Goal: Navigation & Orientation: Understand site structure

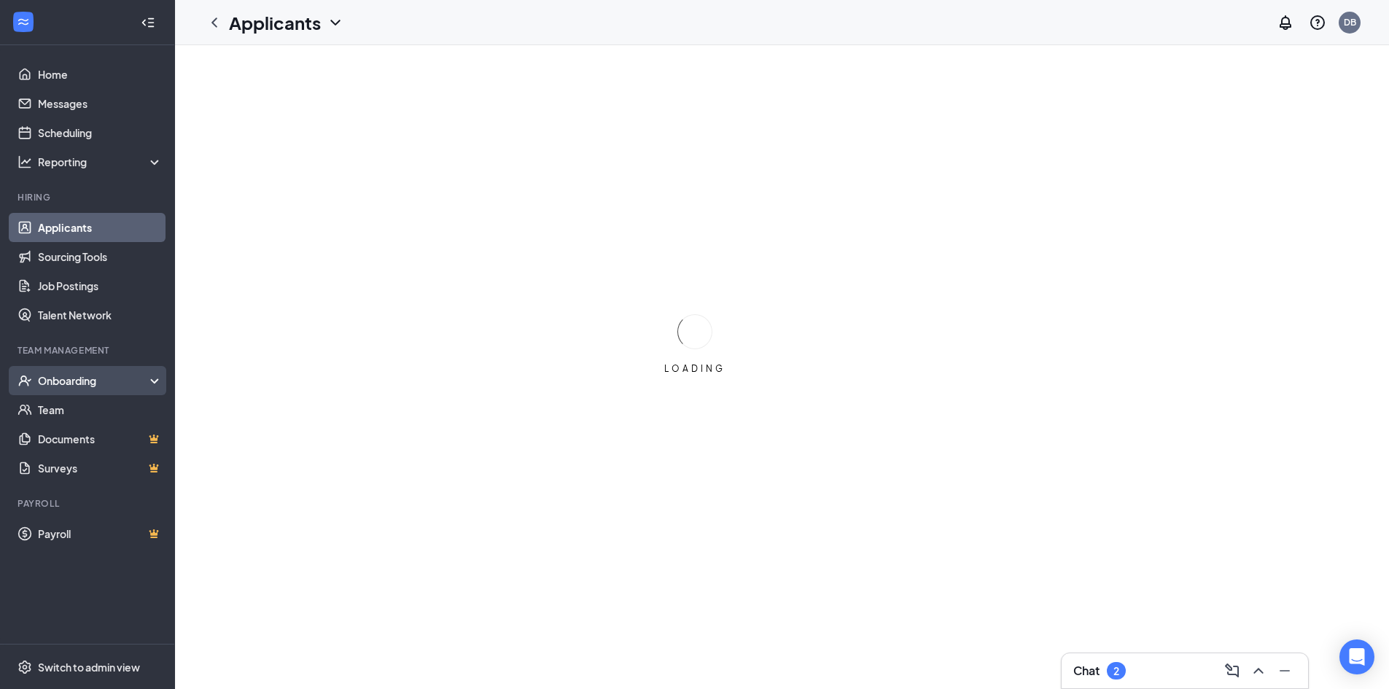
click at [52, 386] on div "Onboarding" at bounding box center [94, 380] width 112 height 15
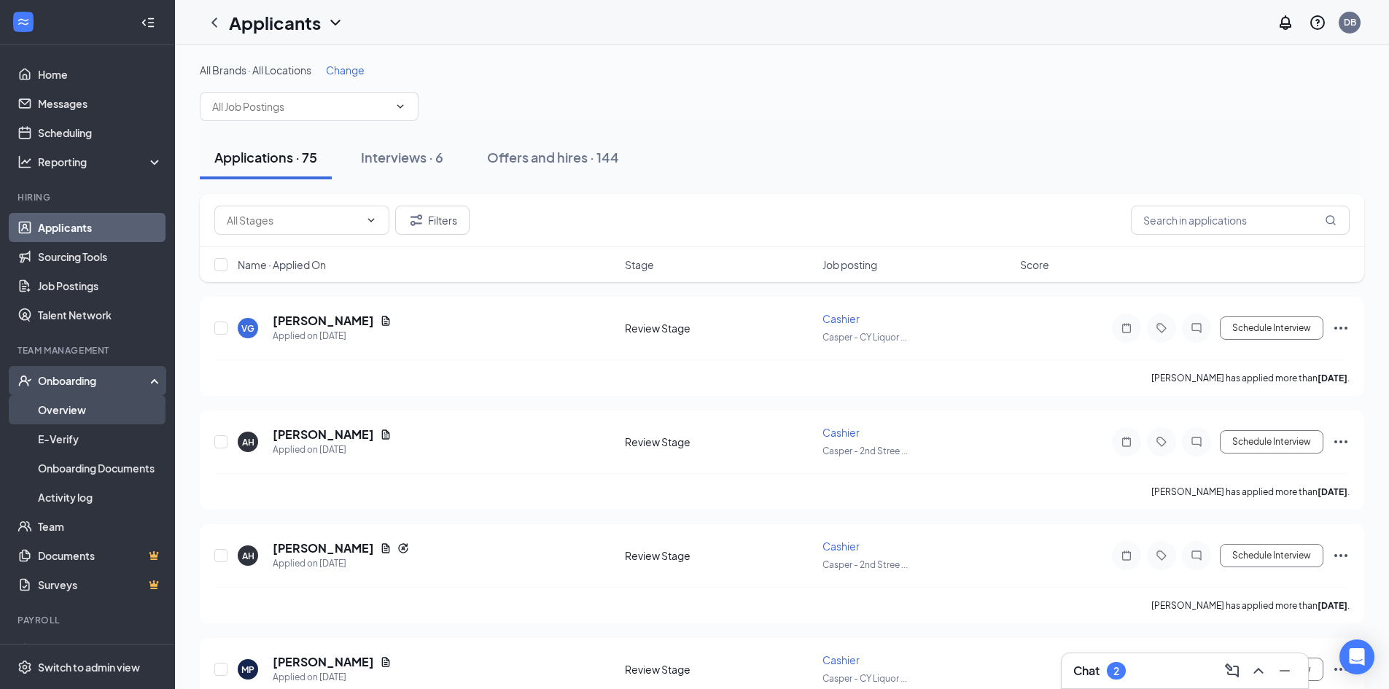
click at [53, 406] on link "Overview" at bounding box center [100, 409] width 125 height 29
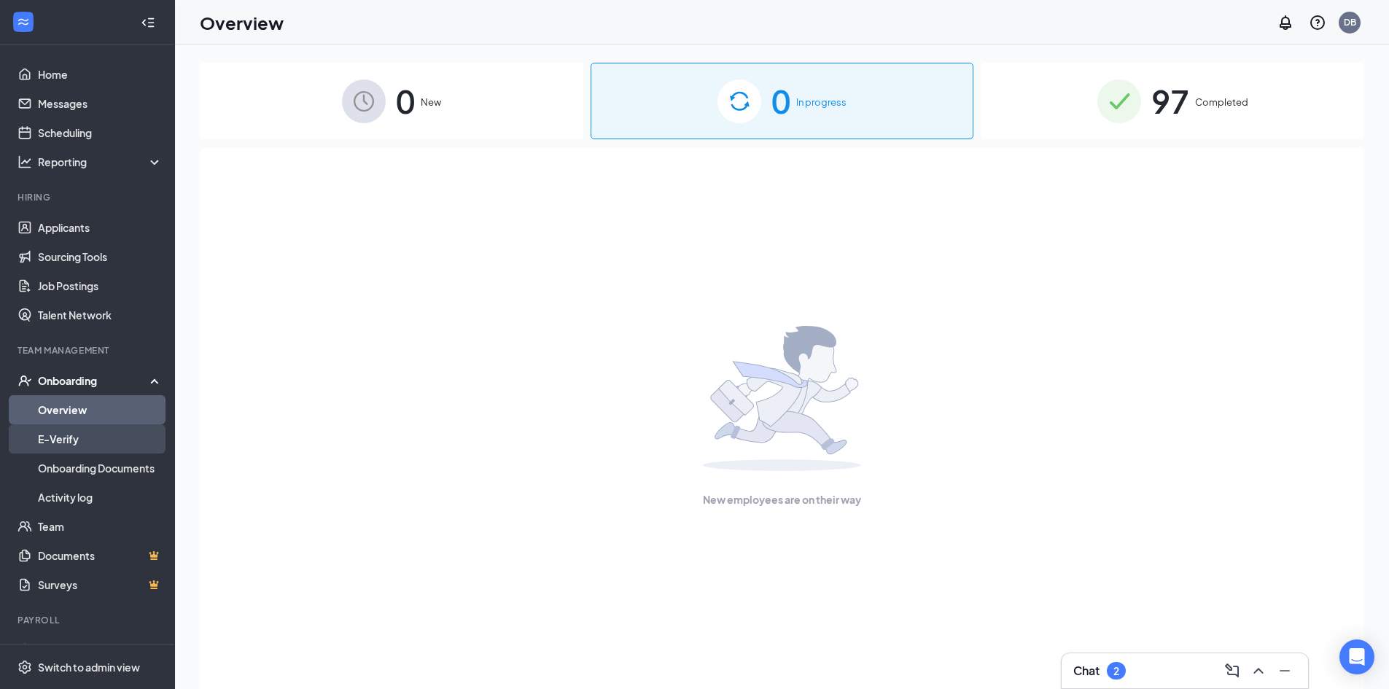
click at [61, 435] on link "E-Verify" at bounding box center [100, 438] width 125 height 29
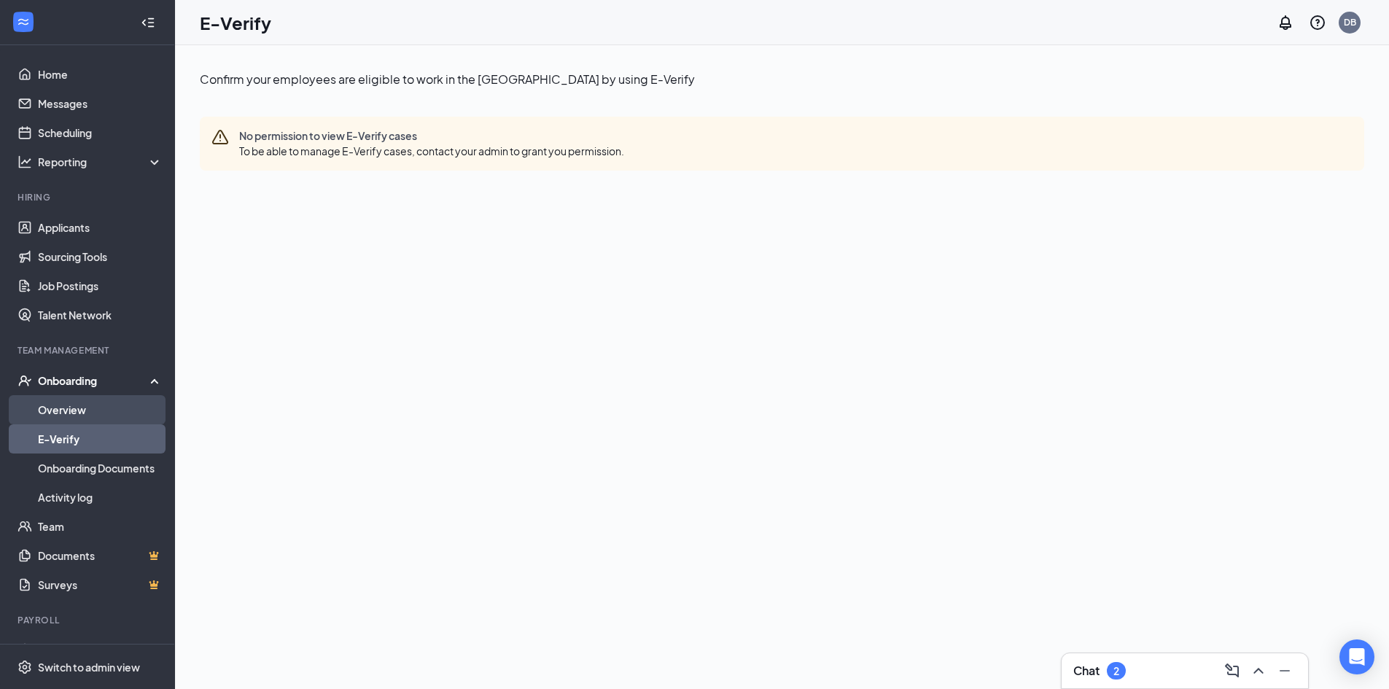
click at [61, 410] on link "Overview" at bounding box center [100, 409] width 125 height 29
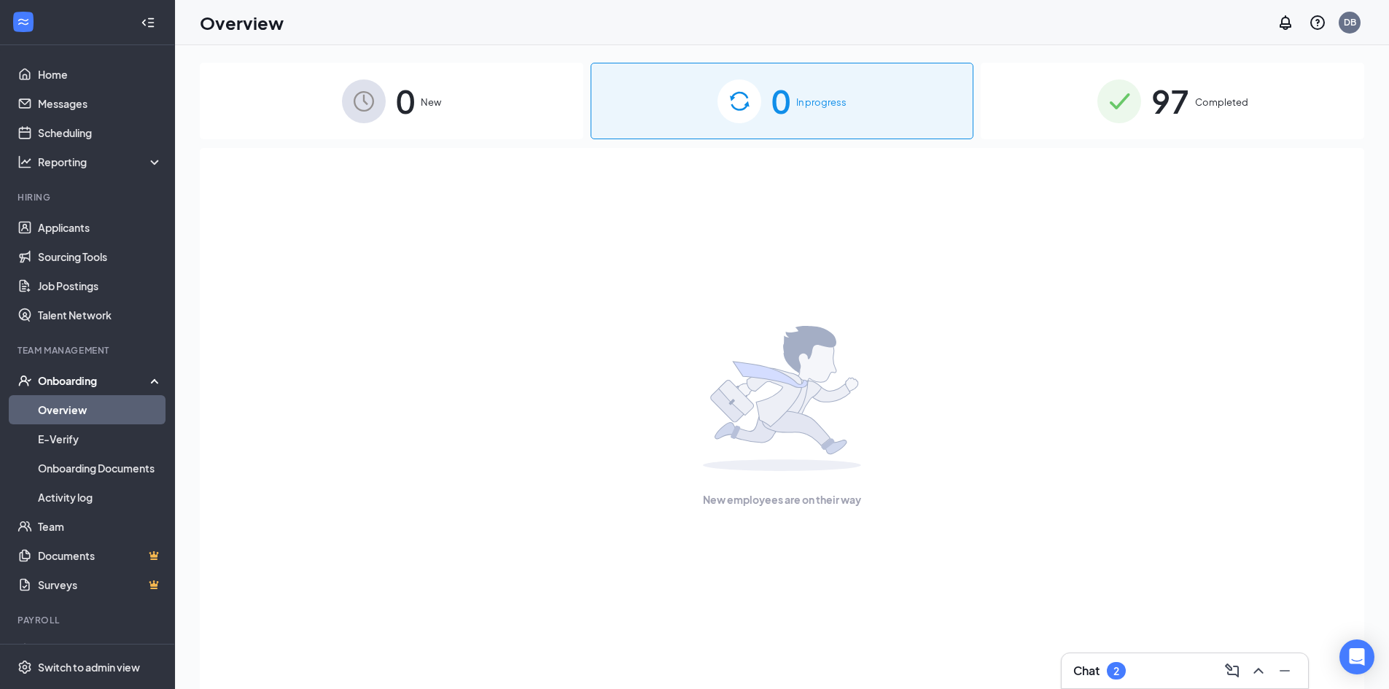
click at [56, 375] on div "Onboarding" at bounding box center [94, 380] width 112 height 15
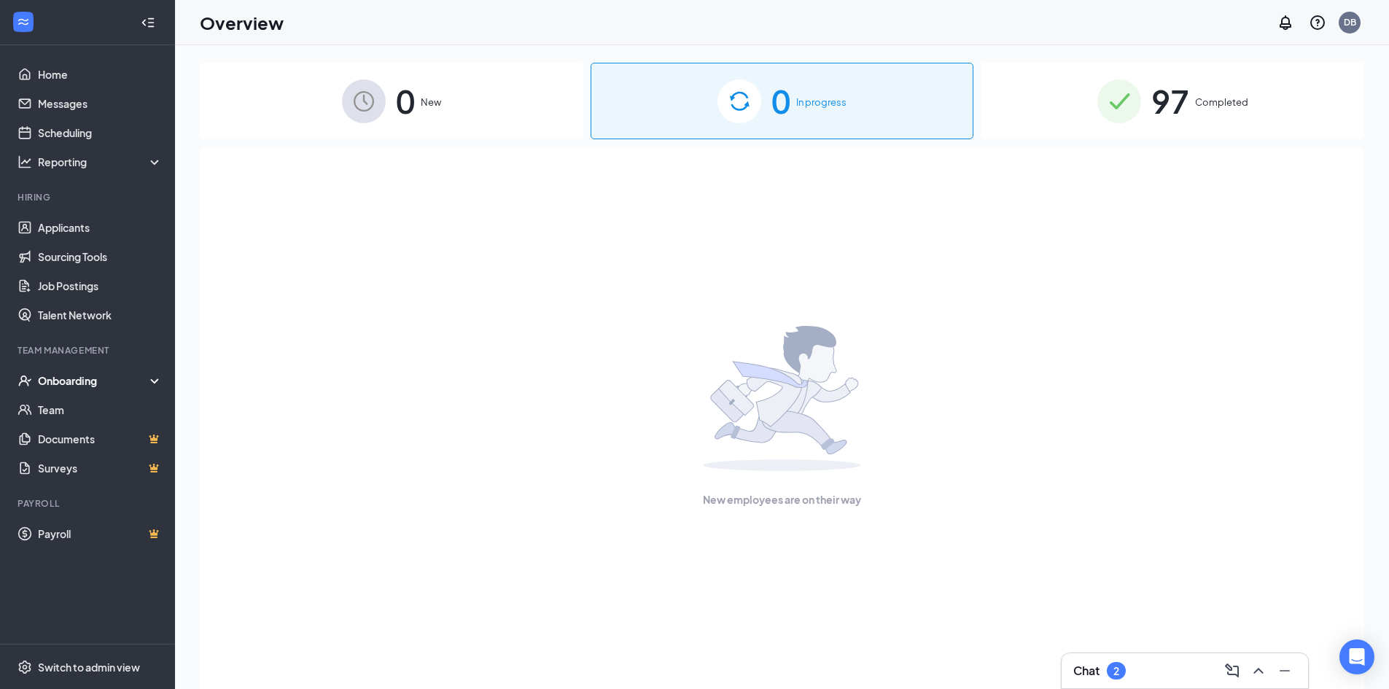
click at [56, 375] on div "Onboarding" at bounding box center [94, 380] width 112 height 15
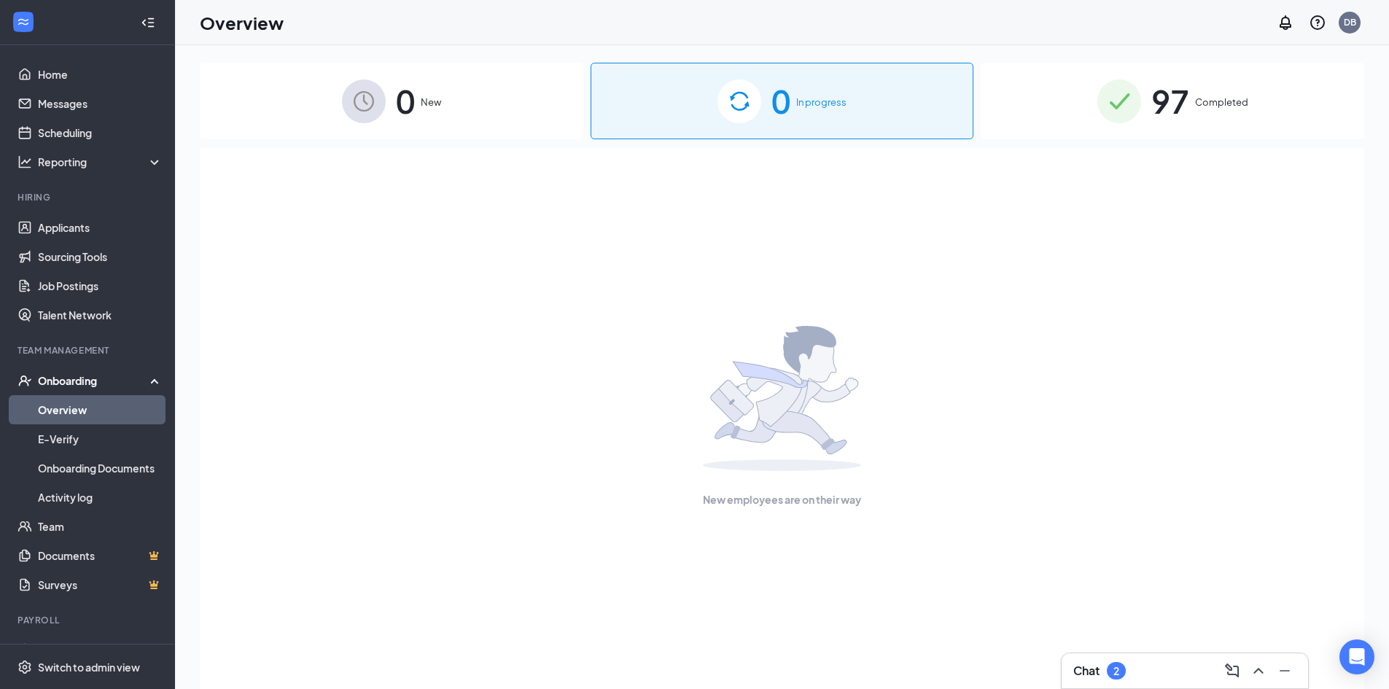
click at [47, 375] on div "Onboarding" at bounding box center [94, 380] width 112 height 15
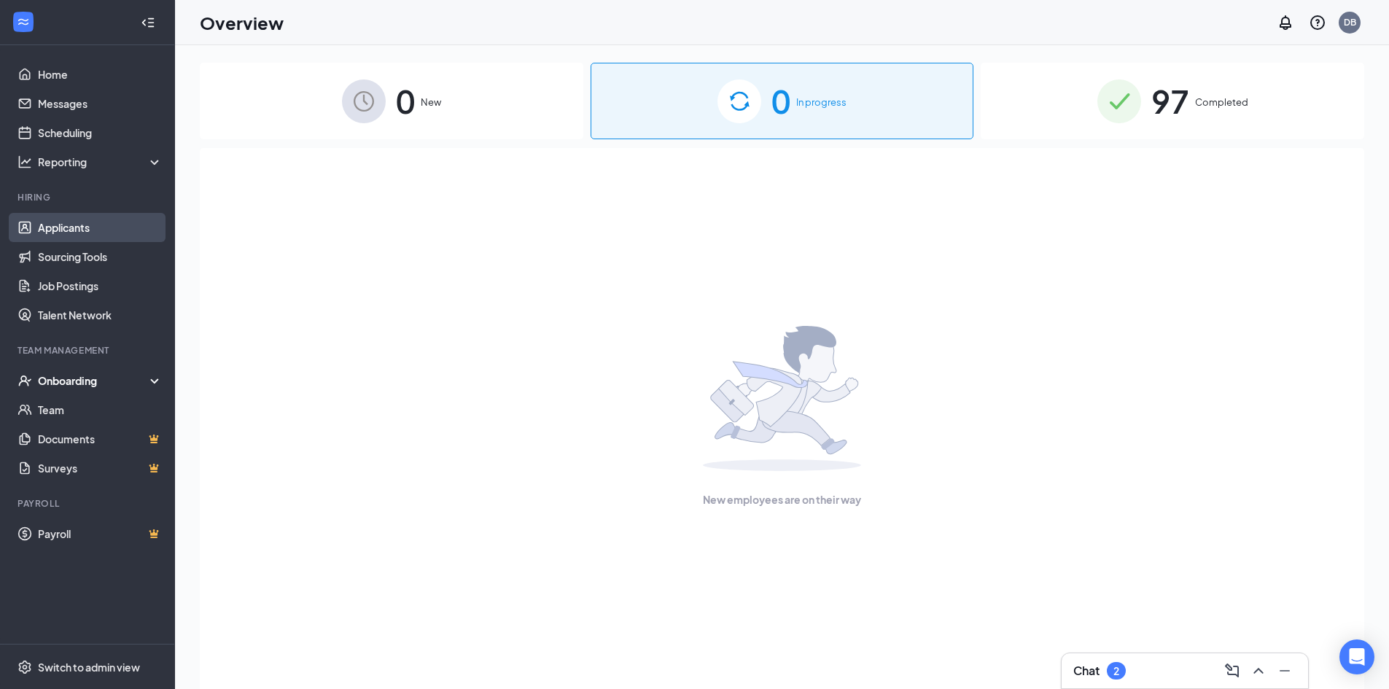
click at [56, 230] on link "Applicants" at bounding box center [100, 227] width 125 height 29
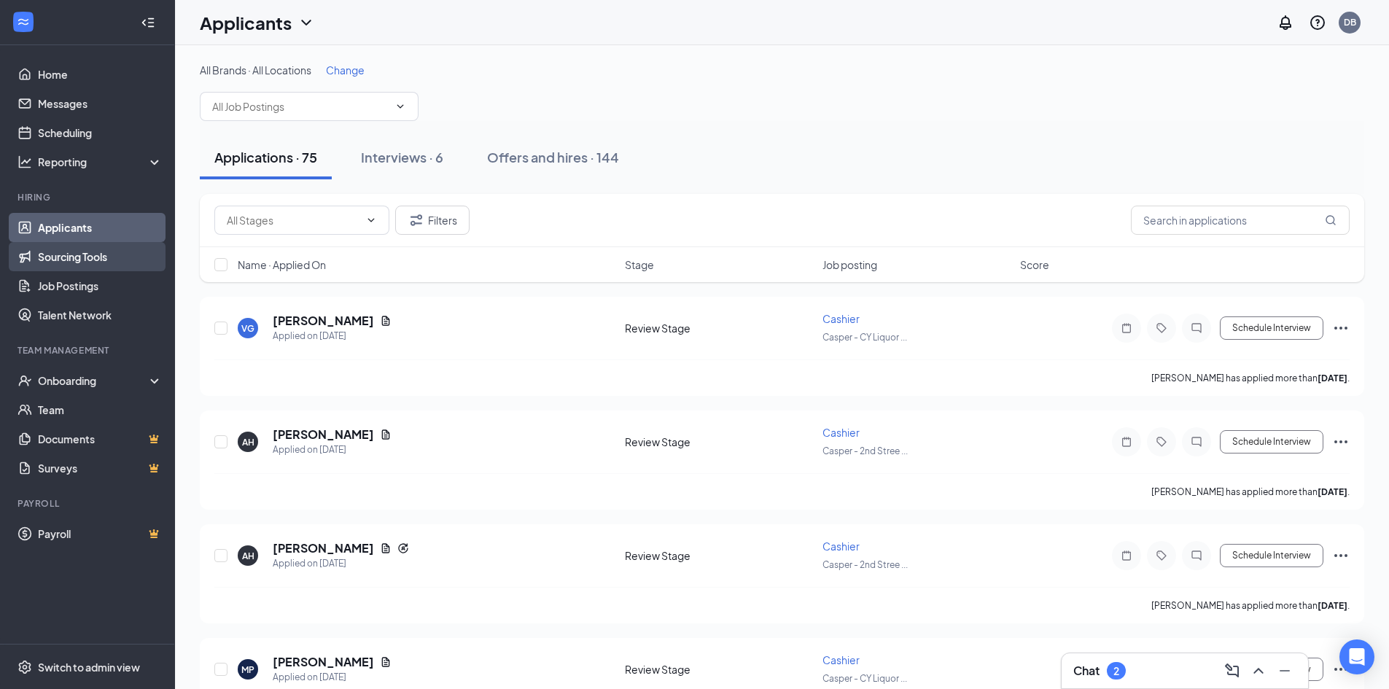
click at [67, 262] on link "Sourcing Tools" at bounding box center [100, 256] width 125 height 29
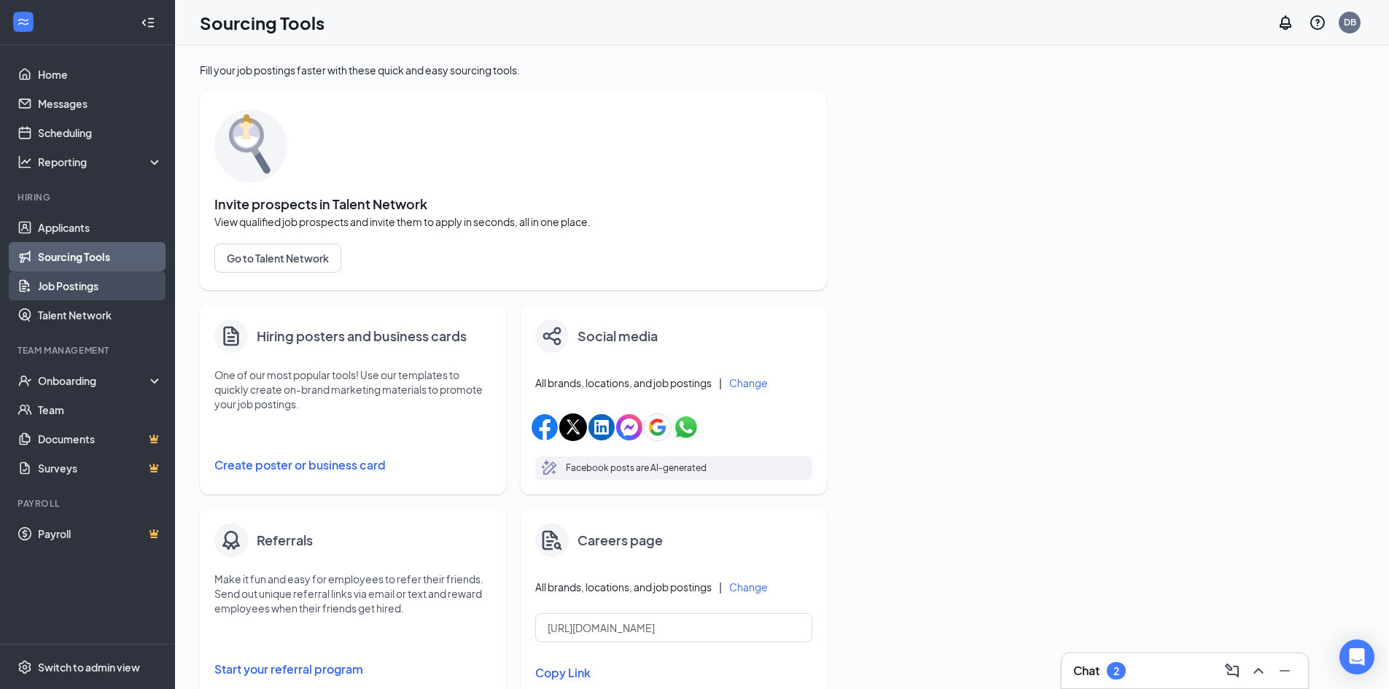
click at [65, 284] on link "Job Postings" at bounding box center [100, 285] width 125 height 29
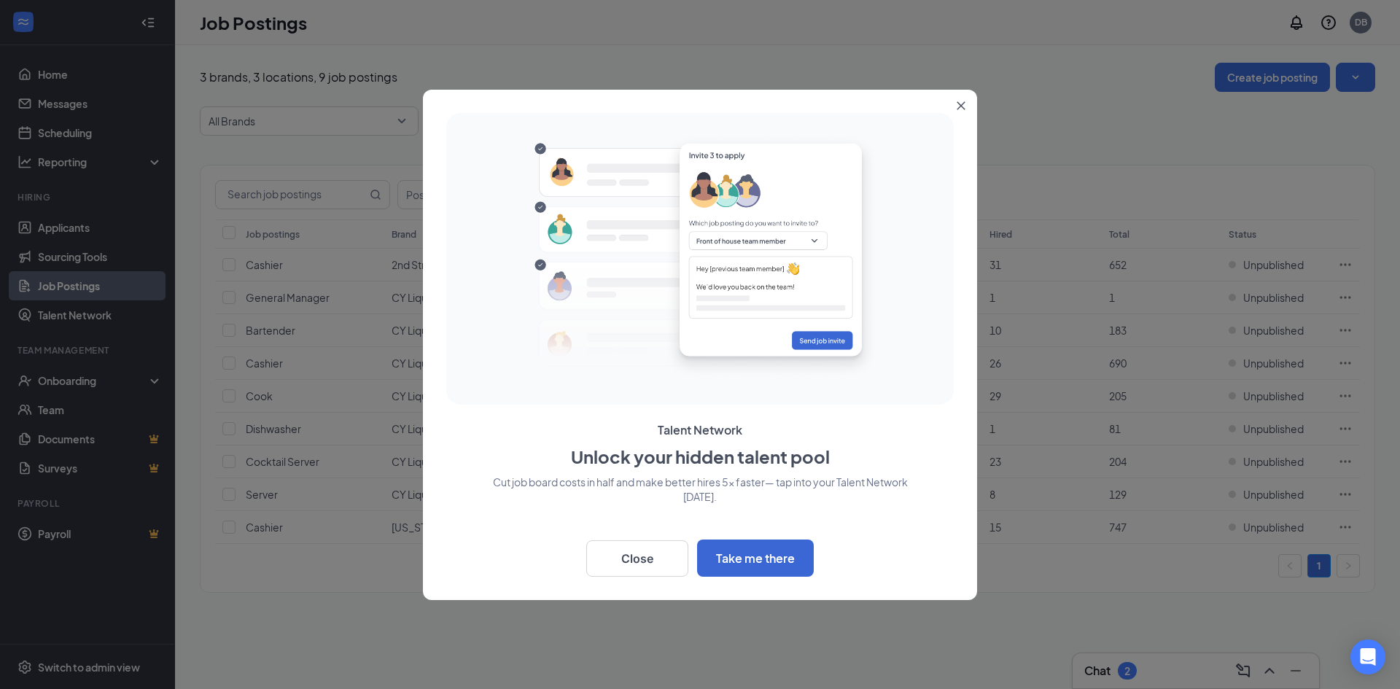
click at [959, 109] on icon "Close" at bounding box center [961, 105] width 9 height 9
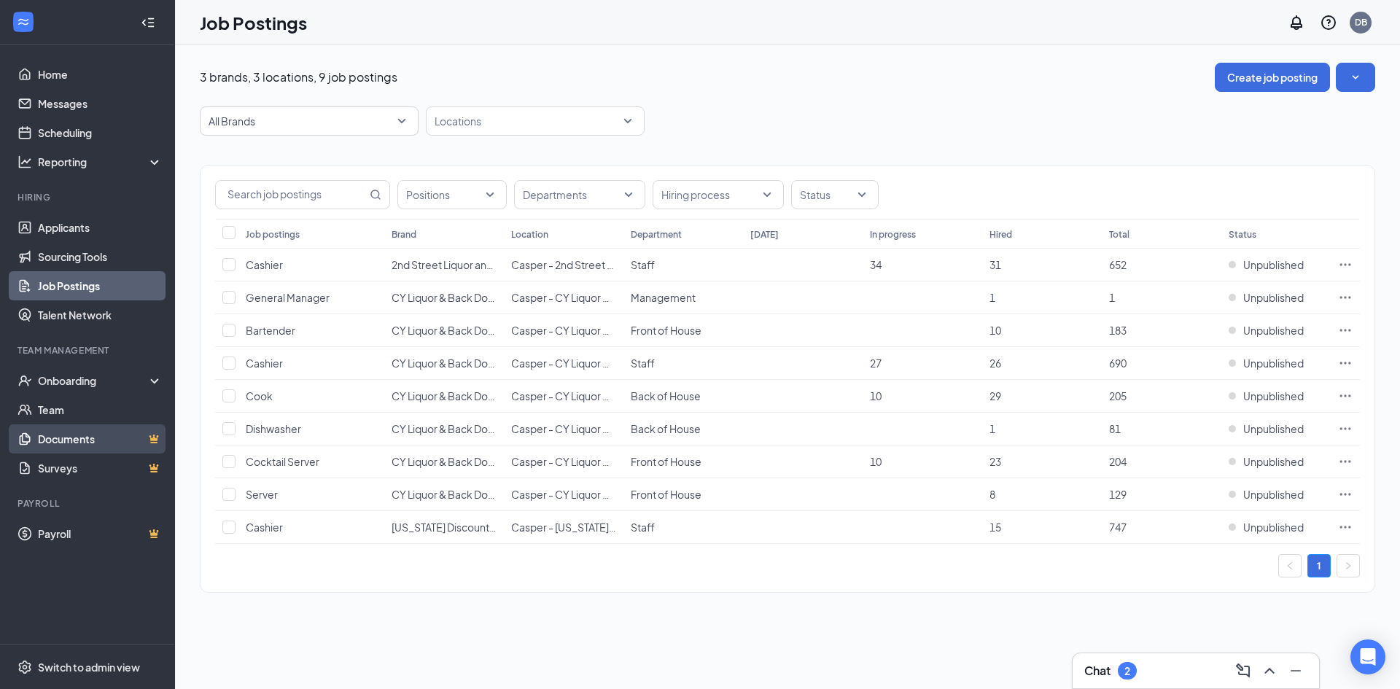
click at [84, 440] on link "Documents" at bounding box center [100, 438] width 125 height 29
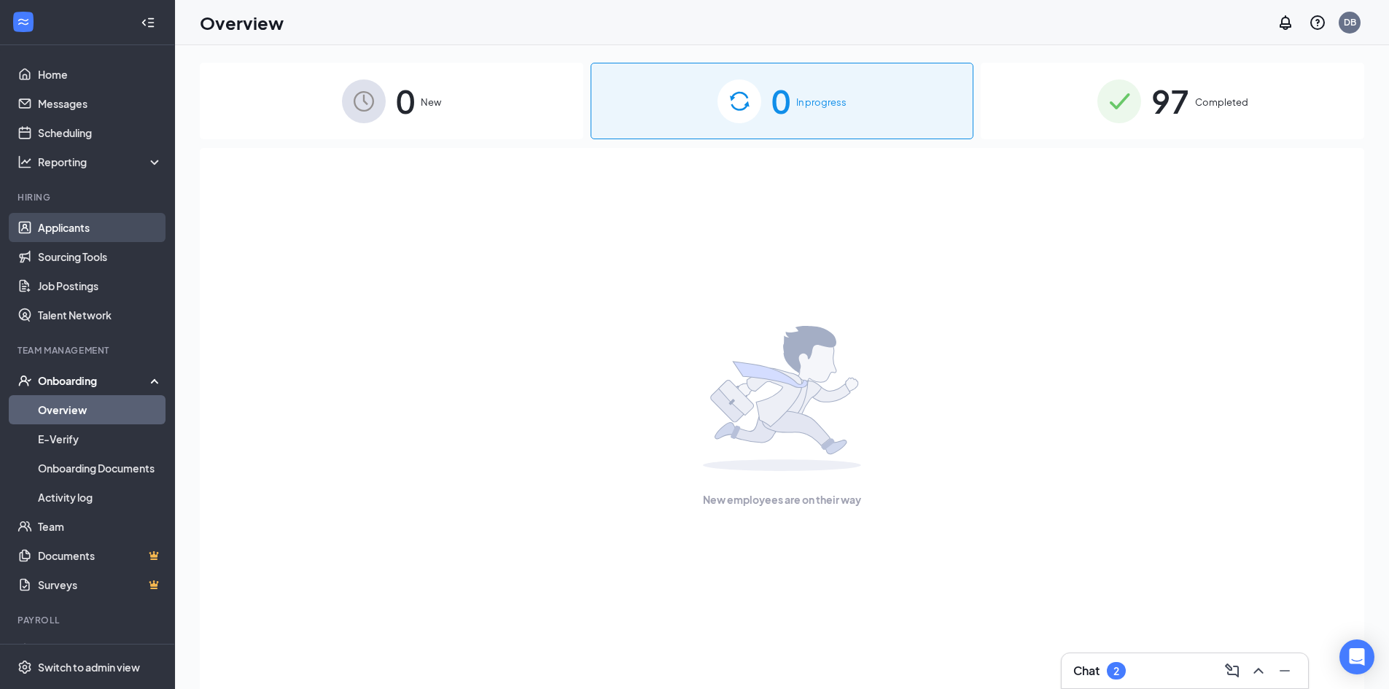
click at [79, 223] on link "Applicants" at bounding box center [100, 227] width 125 height 29
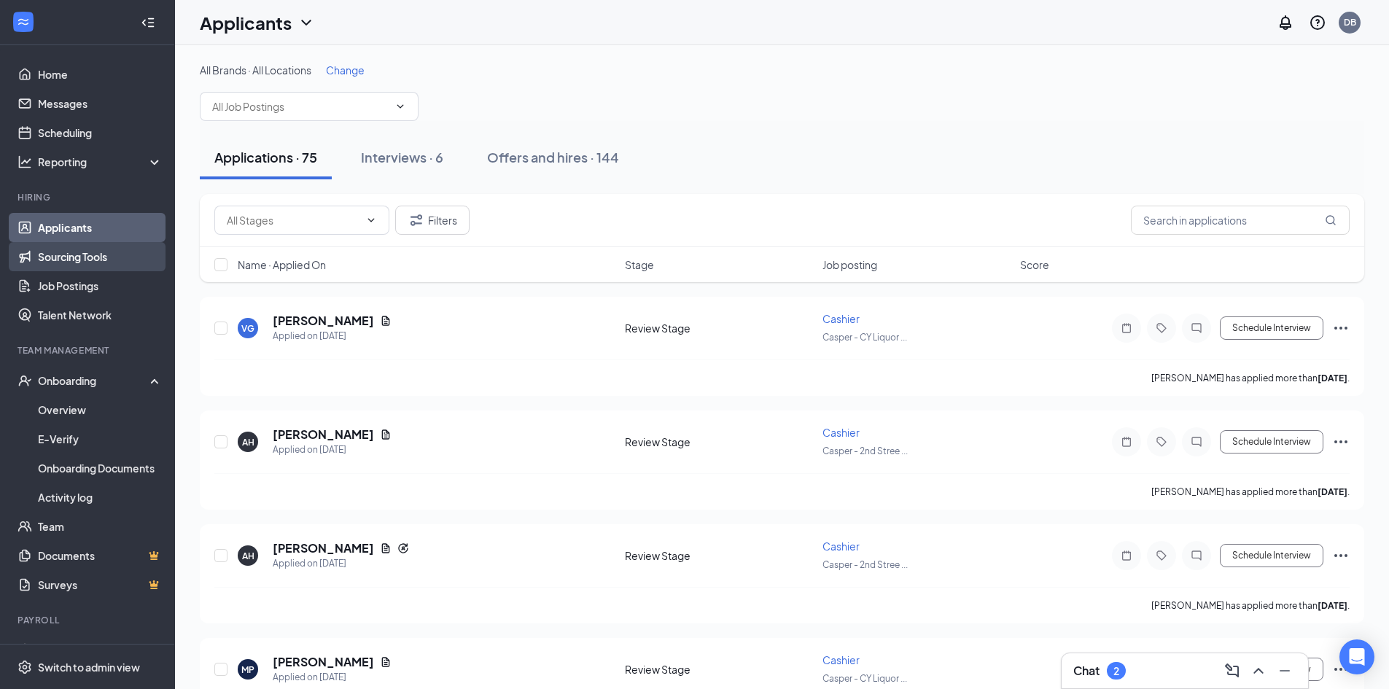
click at [71, 256] on link "Sourcing Tools" at bounding box center [100, 256] width 125 height 29
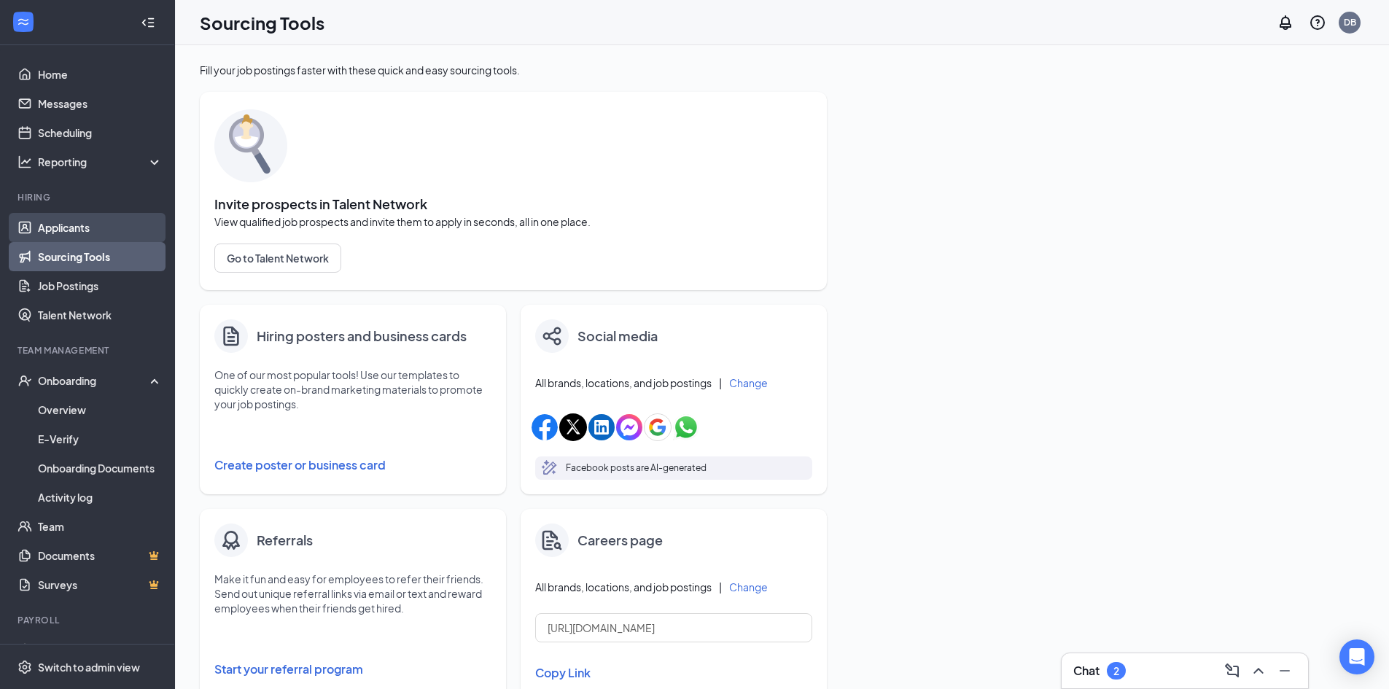
click at [71, 228] on link "Applicants" at bounding box center [100, 227] width 125 height 29
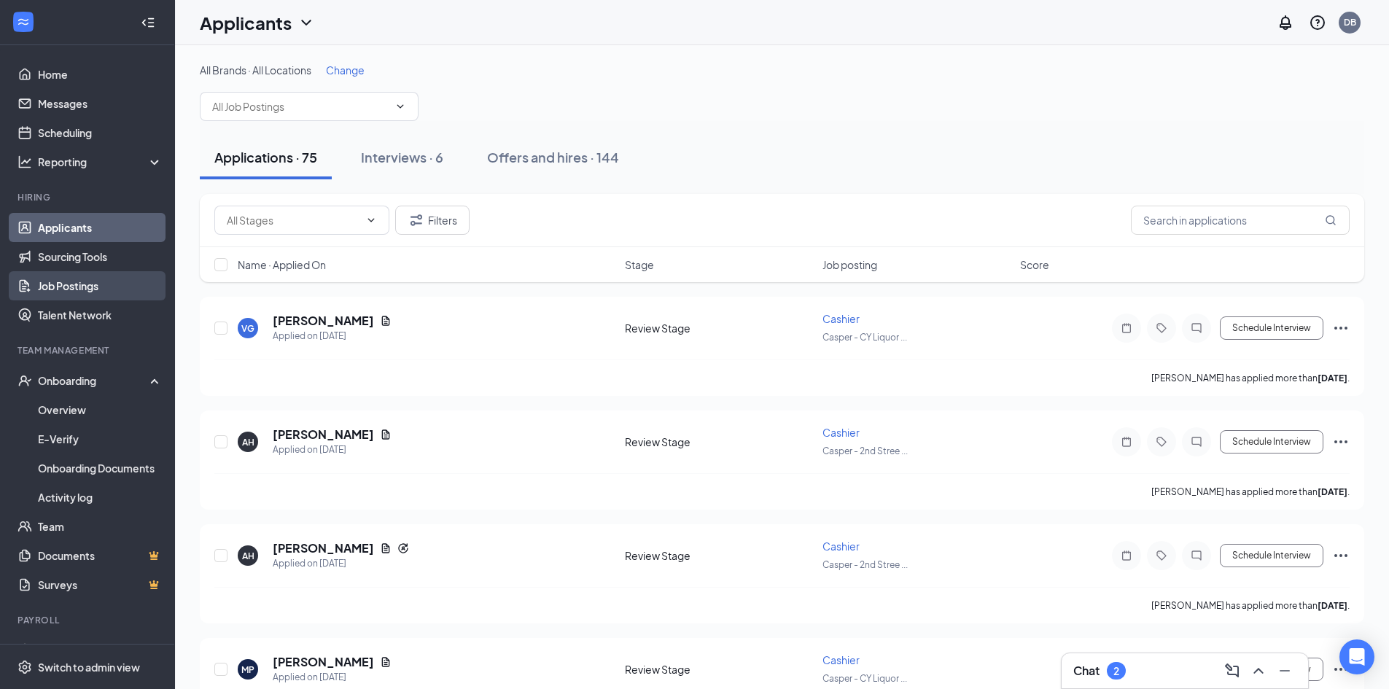
click at [72, 281] on link "Job Postings" at bounding box center [100, 285] width 125 height 29
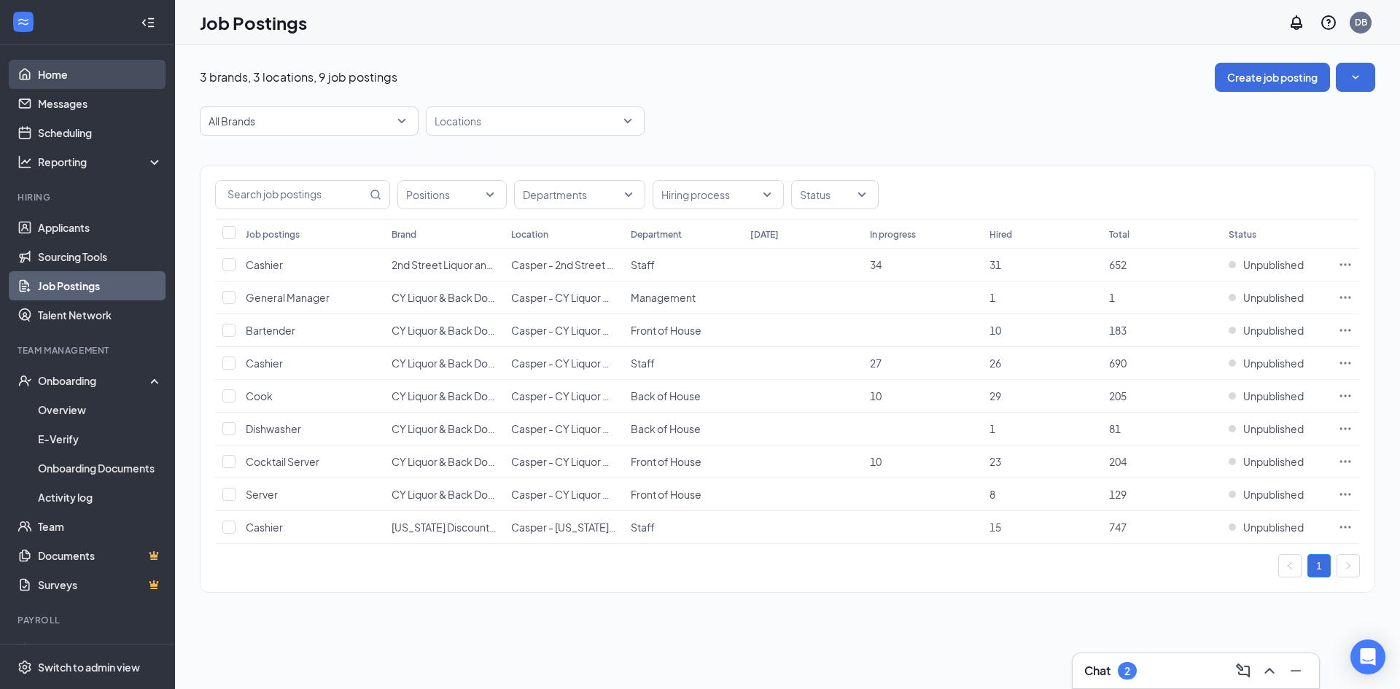
click at [66, 77] on link "Home" at bounding box center [100, 74] width 125 height 29
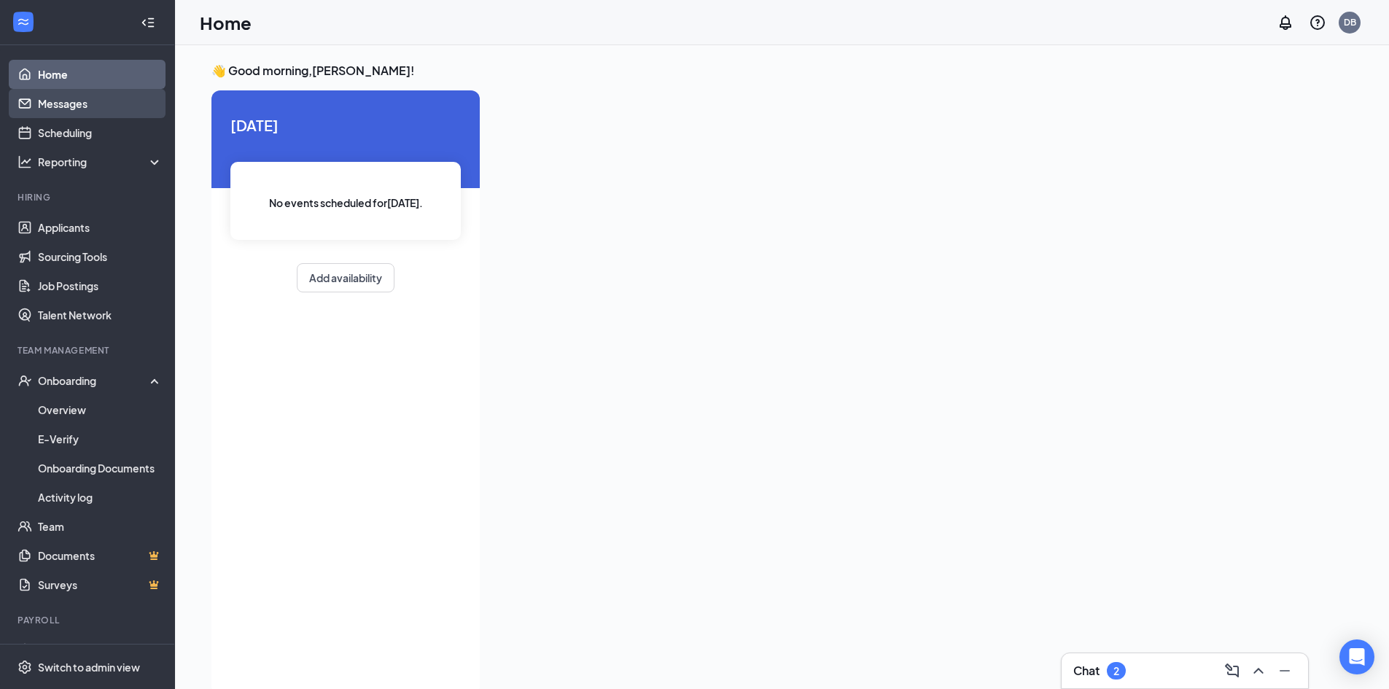
click at [62, 108] on link "Messages" at bounding box center [100, 103] width 125 height 29
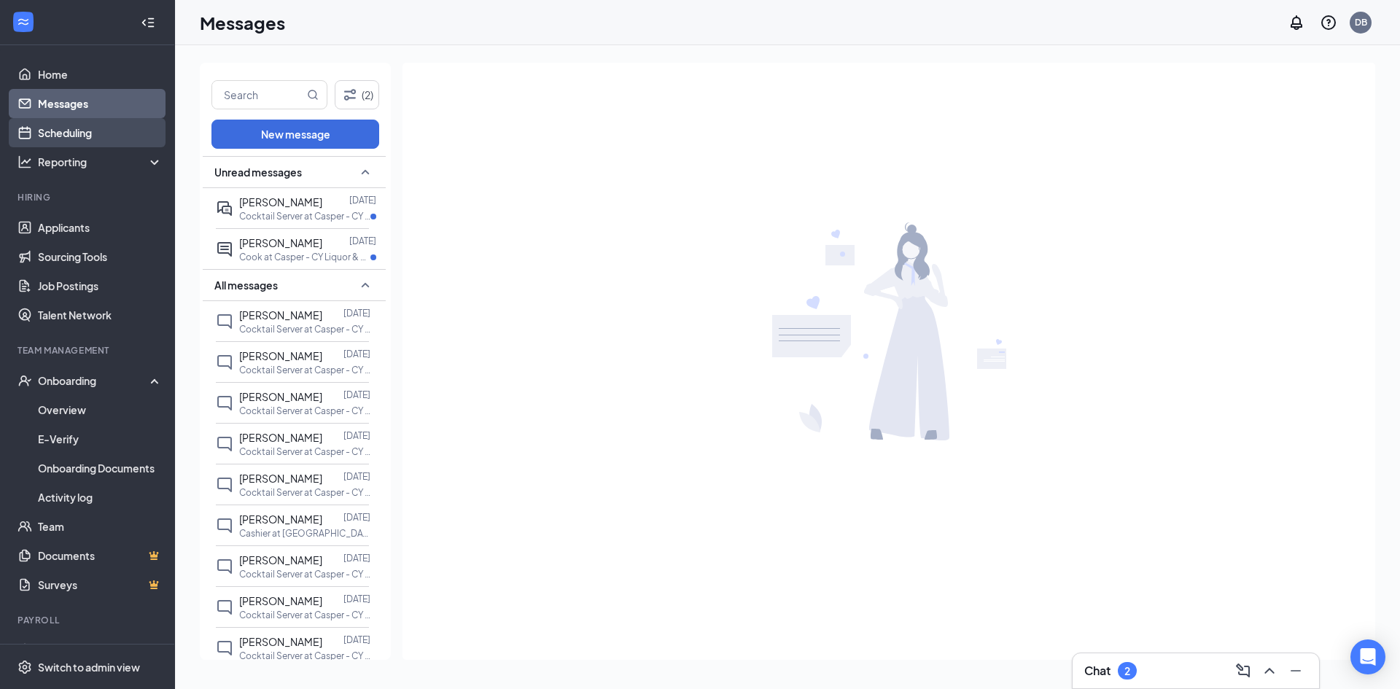
click at [69, 141] on link "Scheduling" at bounding box center [100, 132] width 125 height 29
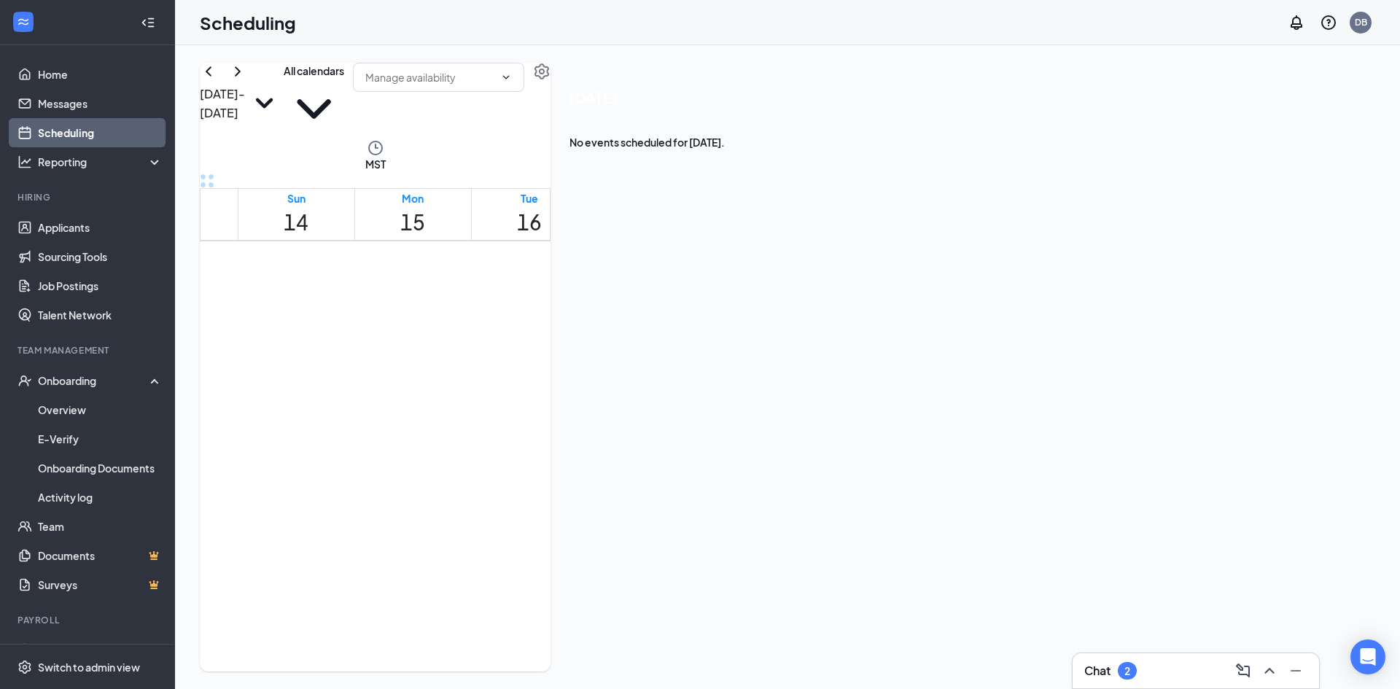
scroll to position [717, 0]
click at [70, 233] on link "Applicants" at bounding box center [100, 227] width 125 height 29
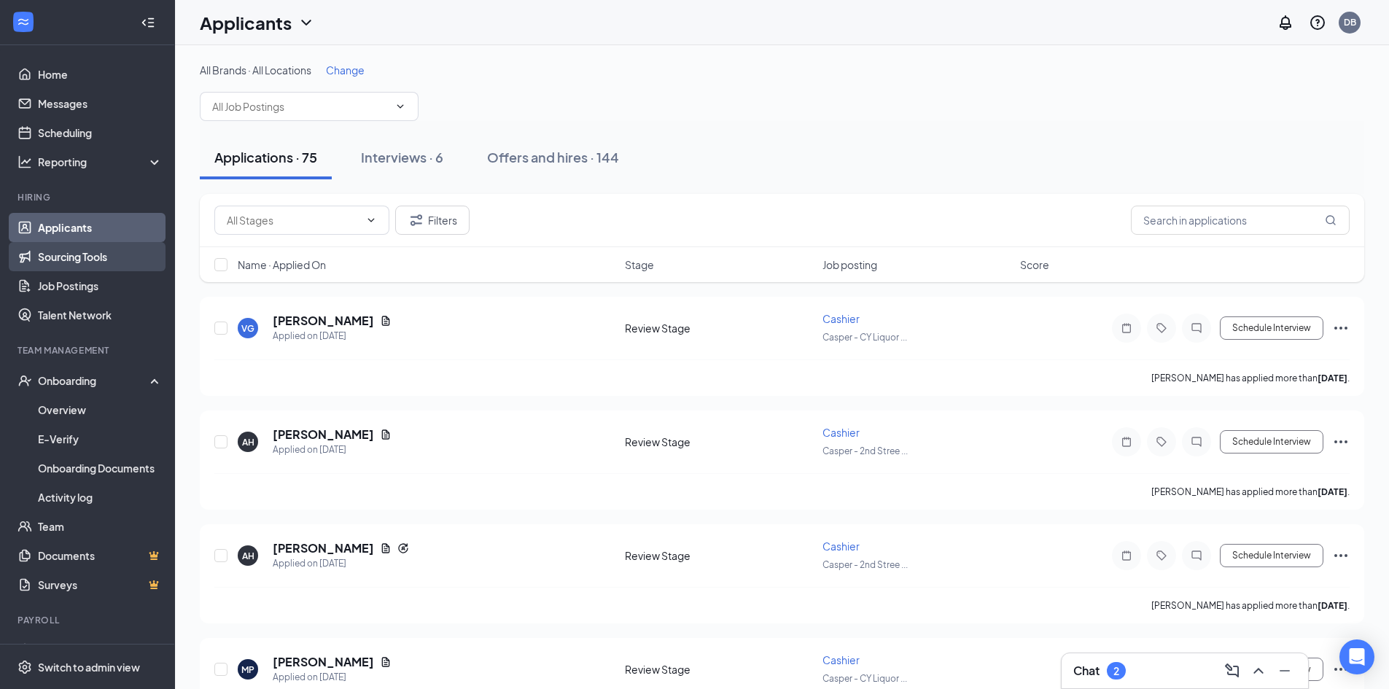
click at [80, 249] on link "Sourcing Tools" at bounding box center [100, 256] width 125 height 29
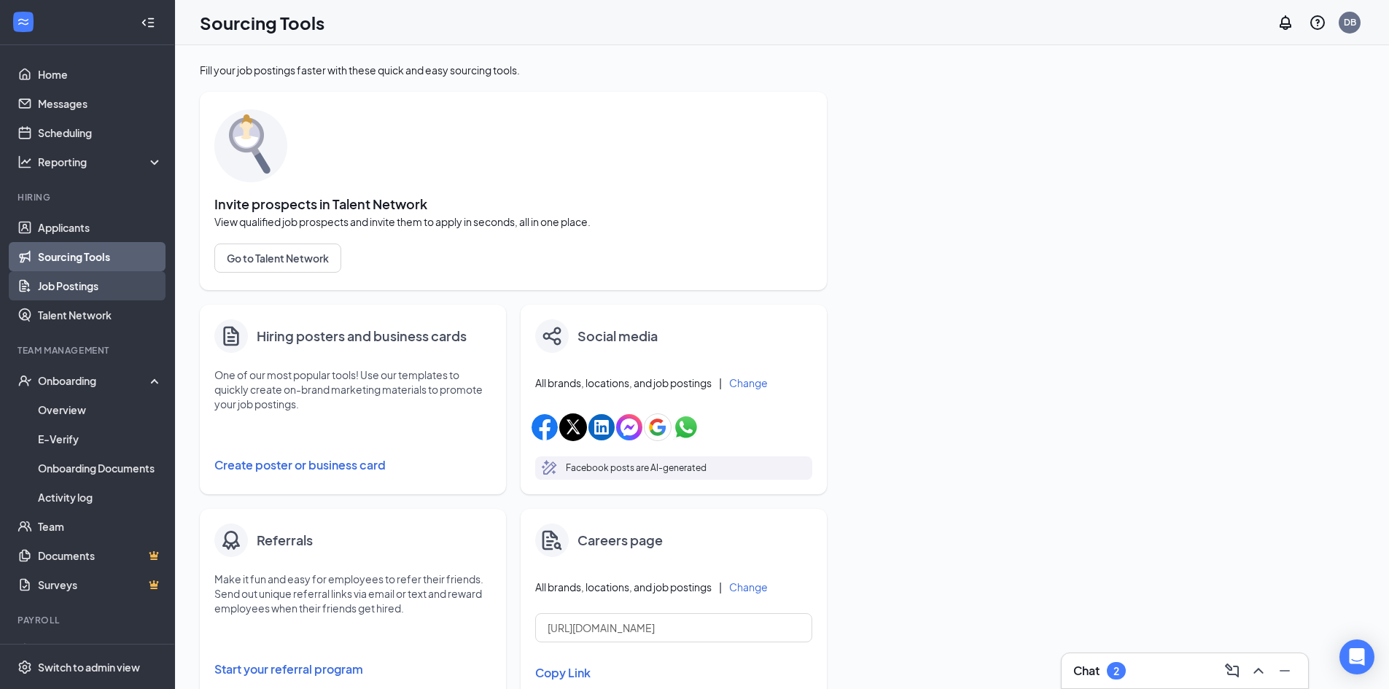
click at [74, 279] on link "Job Postings" at bounding box center [100, 285] width 125 height 29
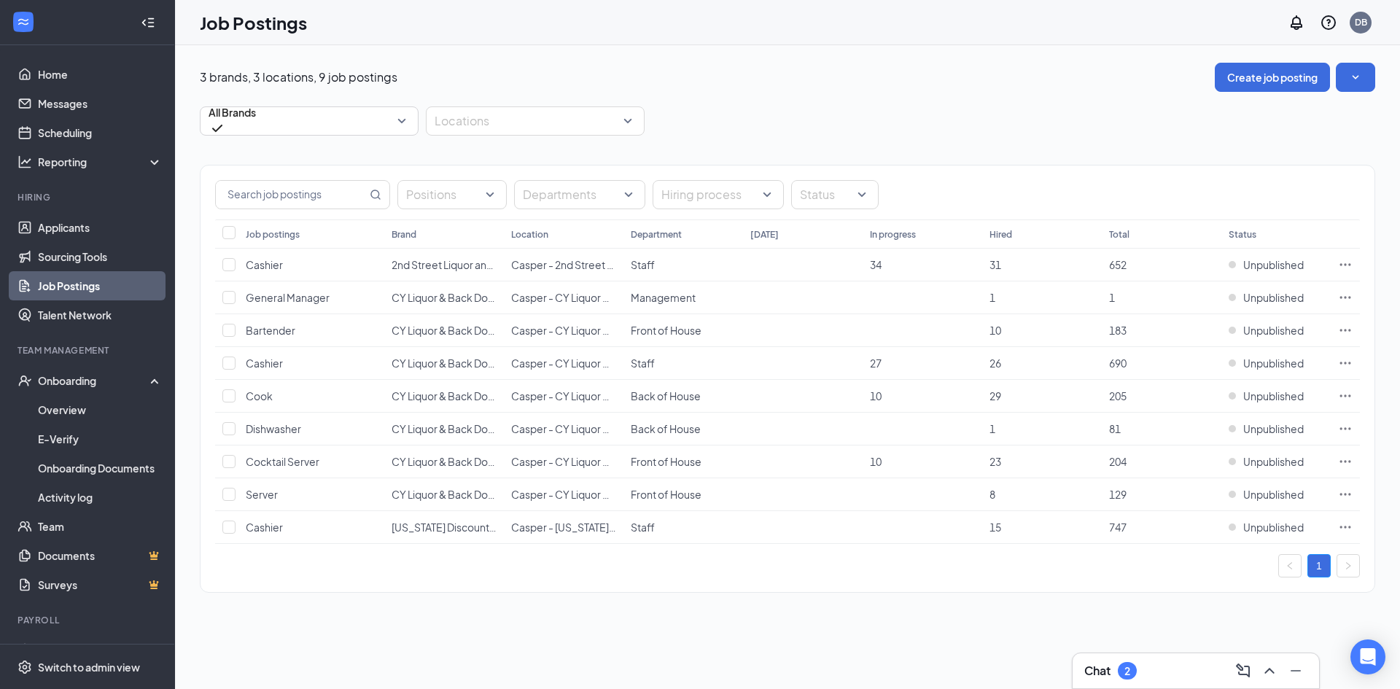
click at [1376, 79] on div "3 brands, 3 locations, 9 job postings Create job posting All Brands Locations P…" at bounding box center [787, 335] width 1225 height 580
click at [1368, 80] on button "button" at bounding box center [1355, 77] width 39 height 29
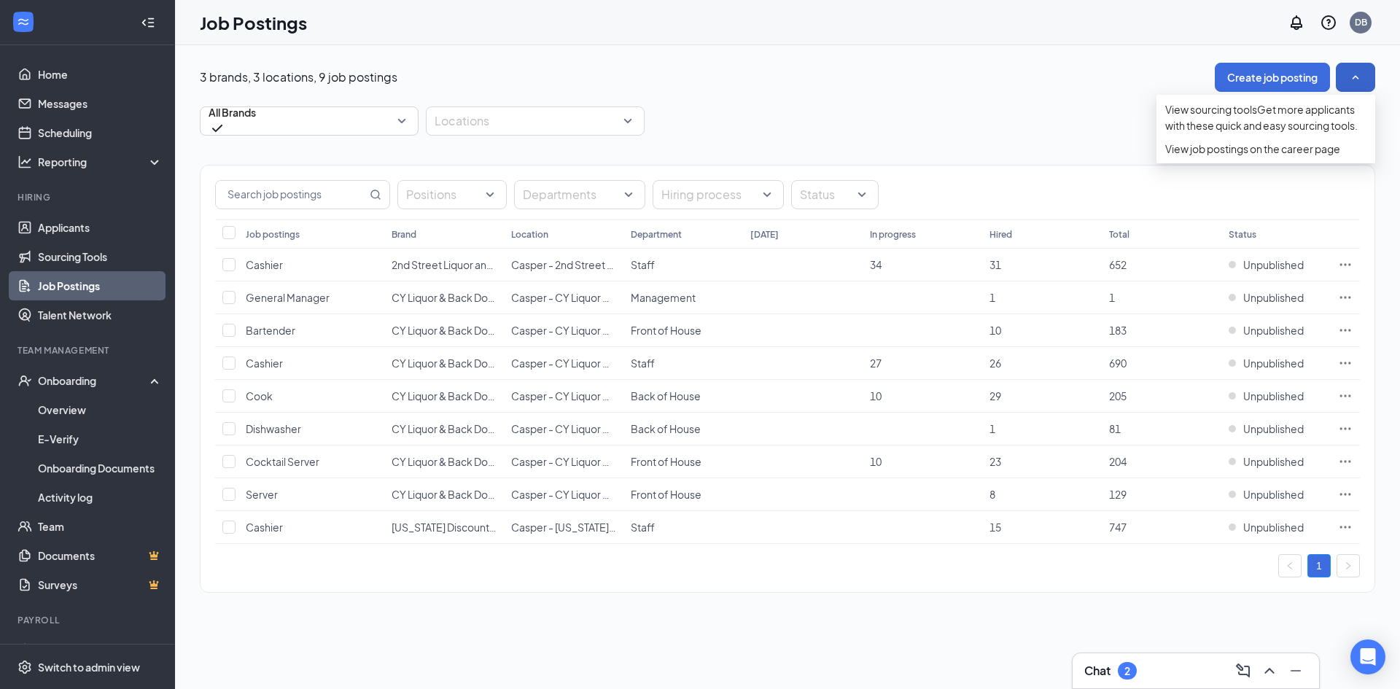
click at [1362, 78] on icon "SmallChevronUp" at bounding box center [1355, 77] width 15 height 15
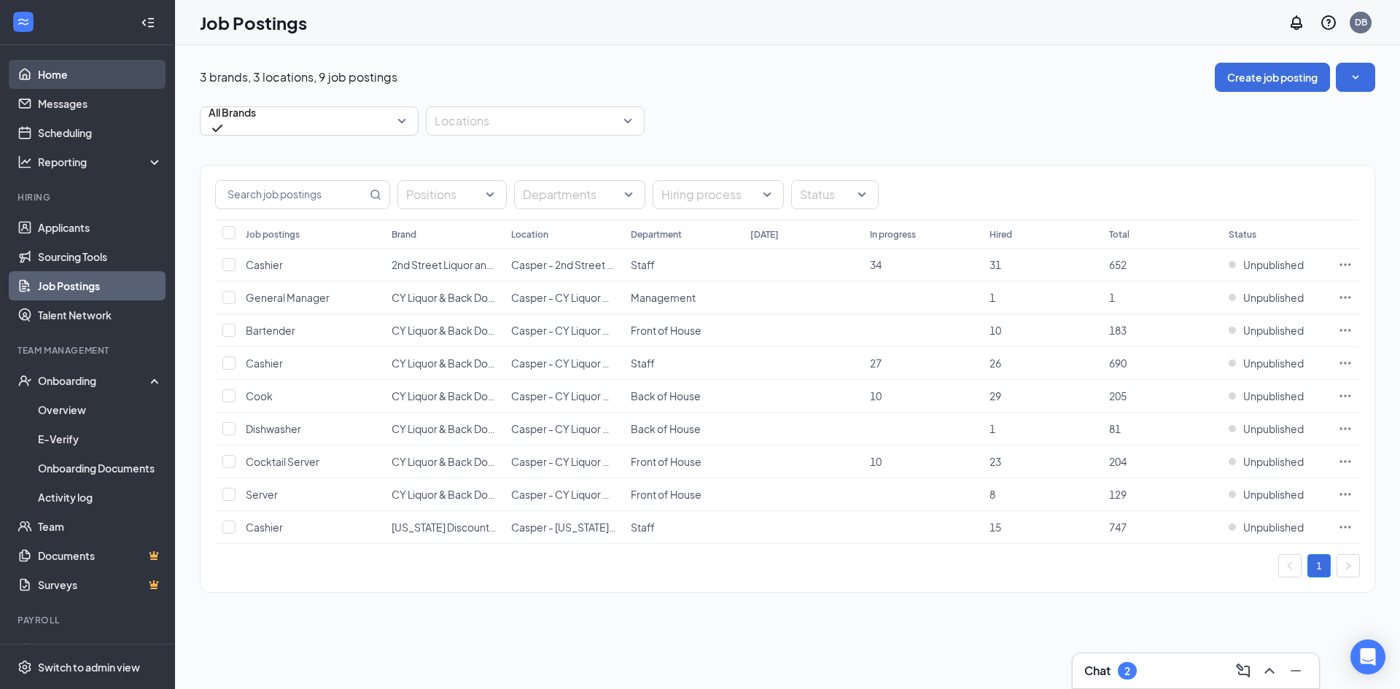
click at [55, 77] on link "Home" at bounding box center [100, 74] width 125 height 29
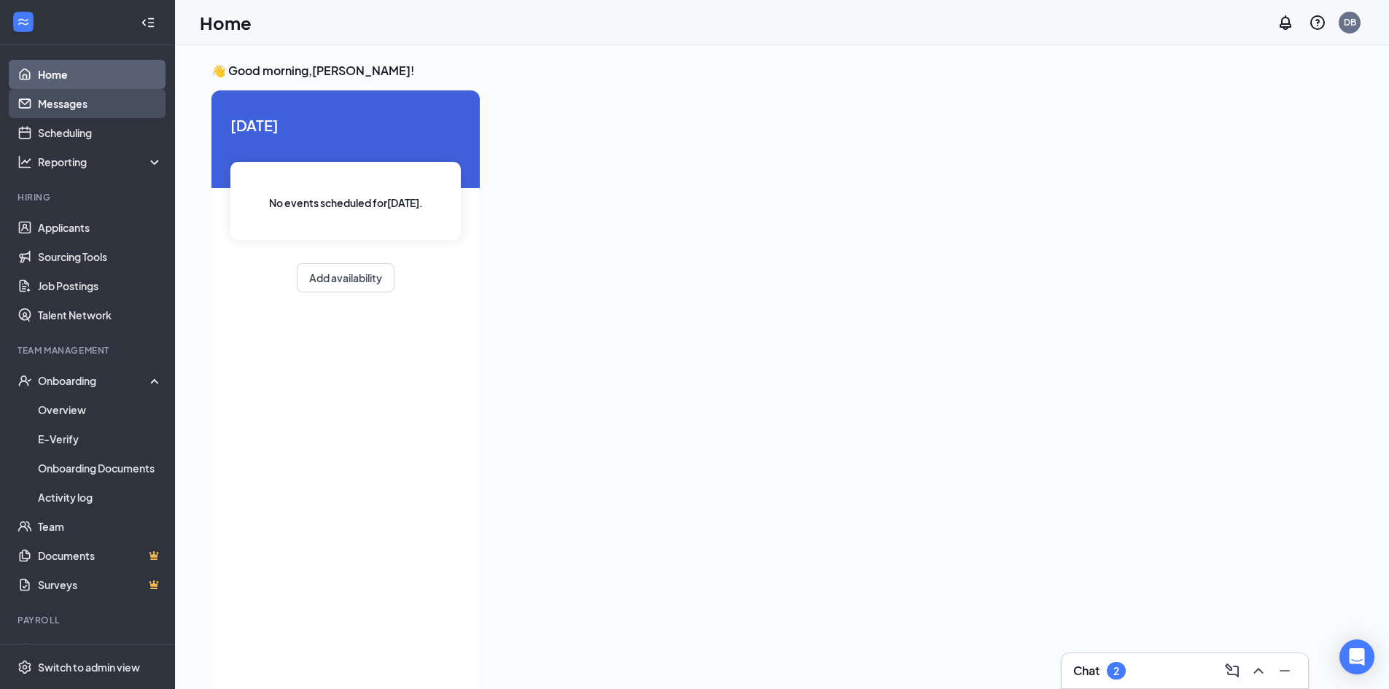
click at [55, 103] on link "Messages" at bounding box center [100, 103] width 125 height 29
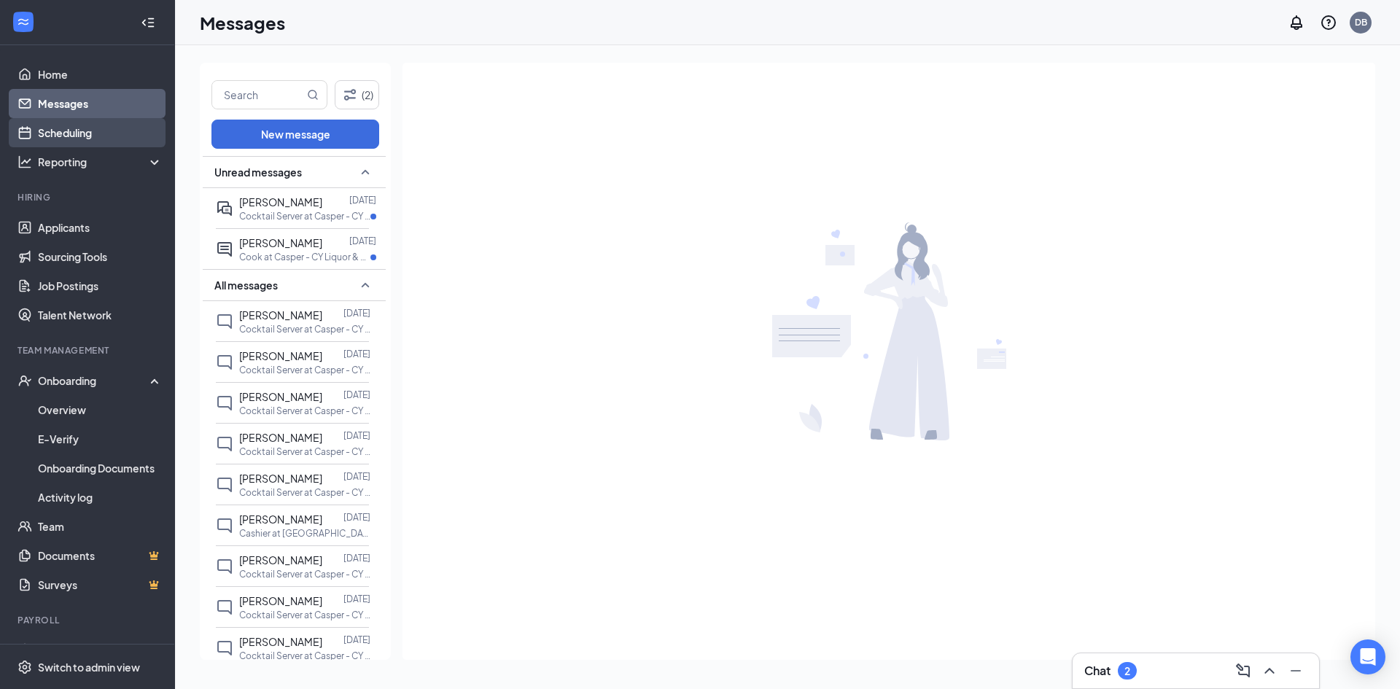
click at [56, 137] on link "Scheduling" at bounding box center [100, 132] width 125 height 29
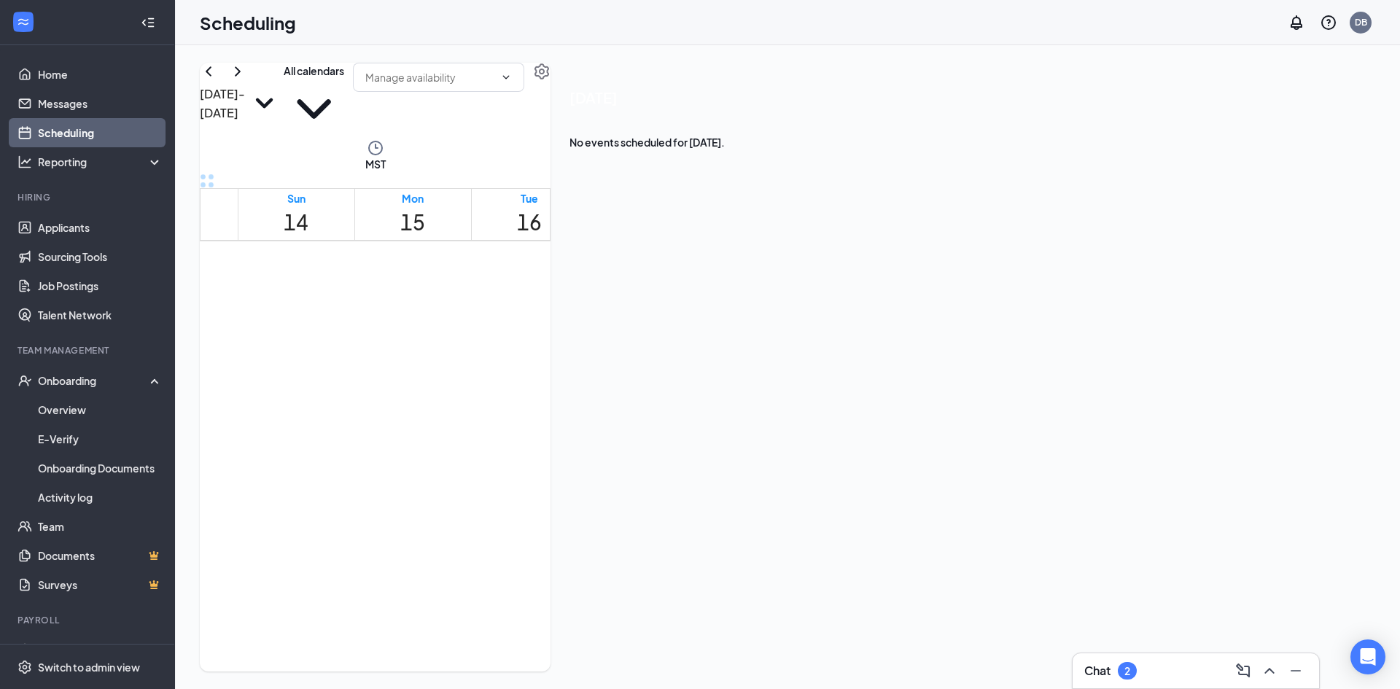
scroll to position [717, 0]
click at [60, 166] on div "Reporting" at bounding box center [100, 162] width 125 height 15
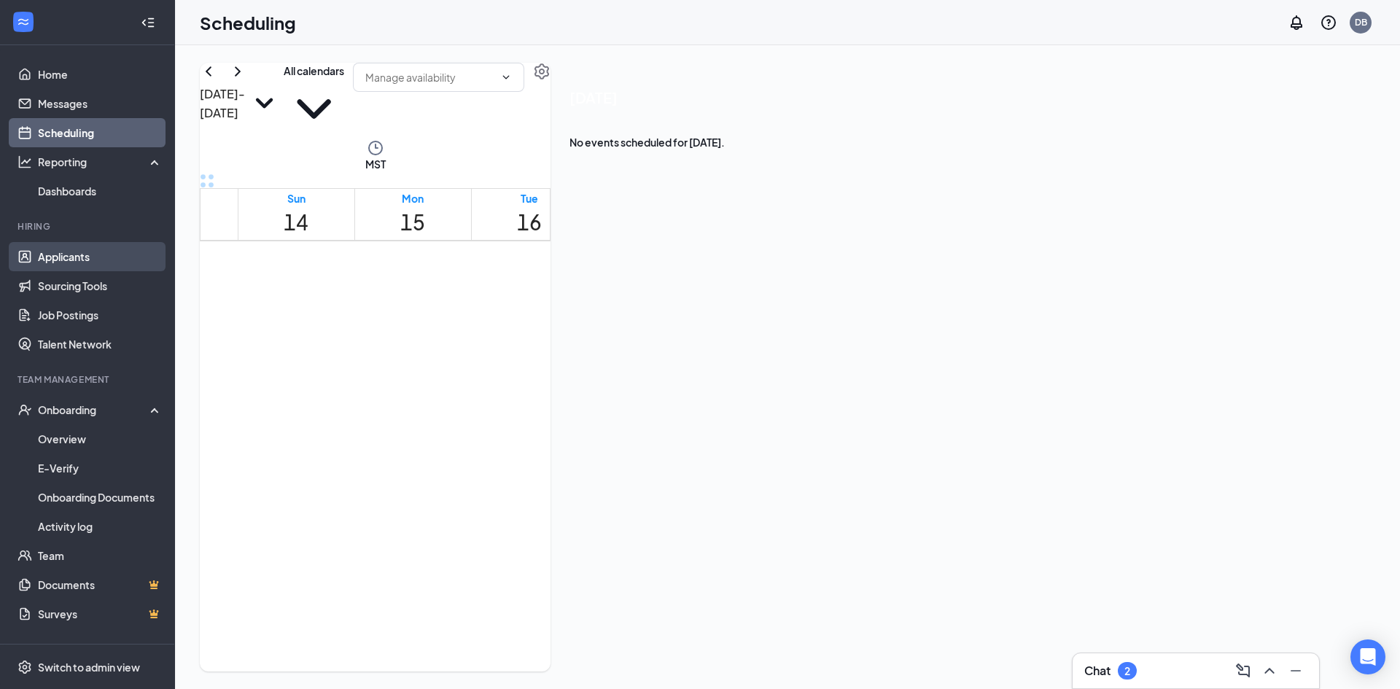
click at [51, 257] on link "Applicants" at bounding box center [100, 256] width 125 height 29
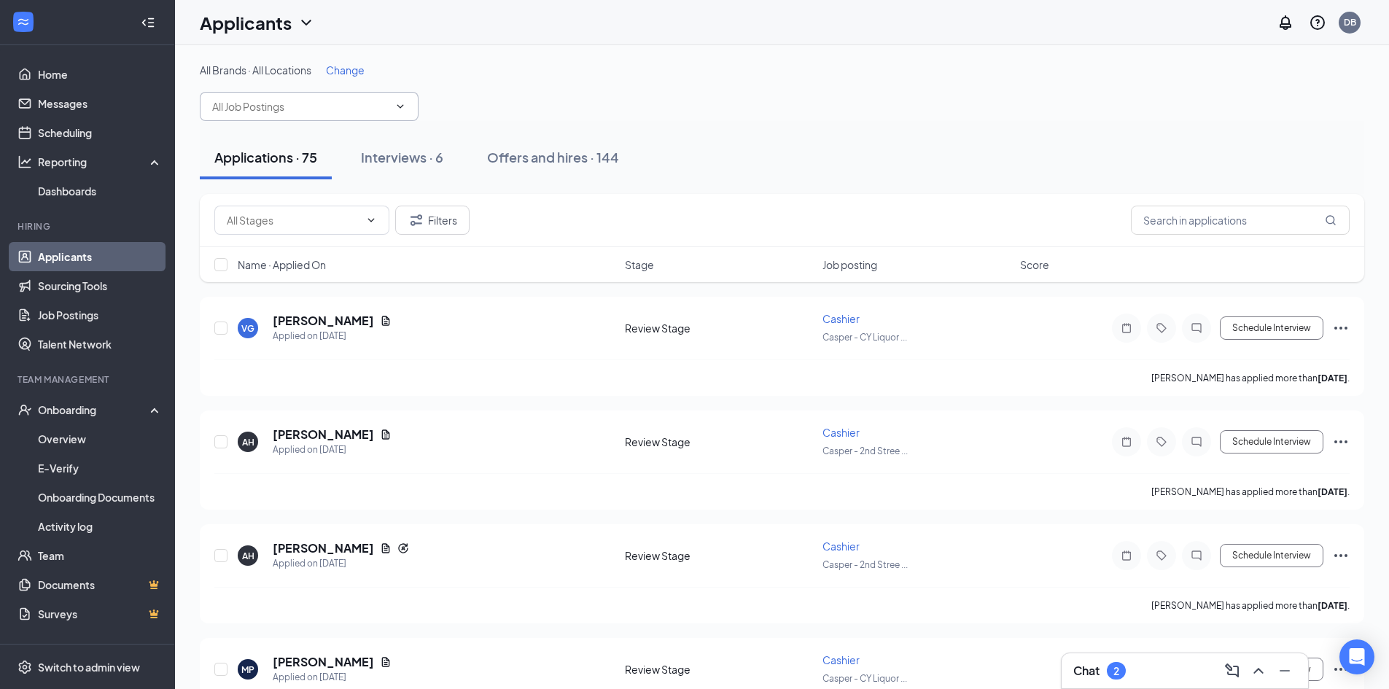
click at [254, 116] on span at bounding box center [309, 106] width 219 height 29
click at [74, 280] on link "Sourcing Tools" at bounding box center [100, 285] width 125 height 29
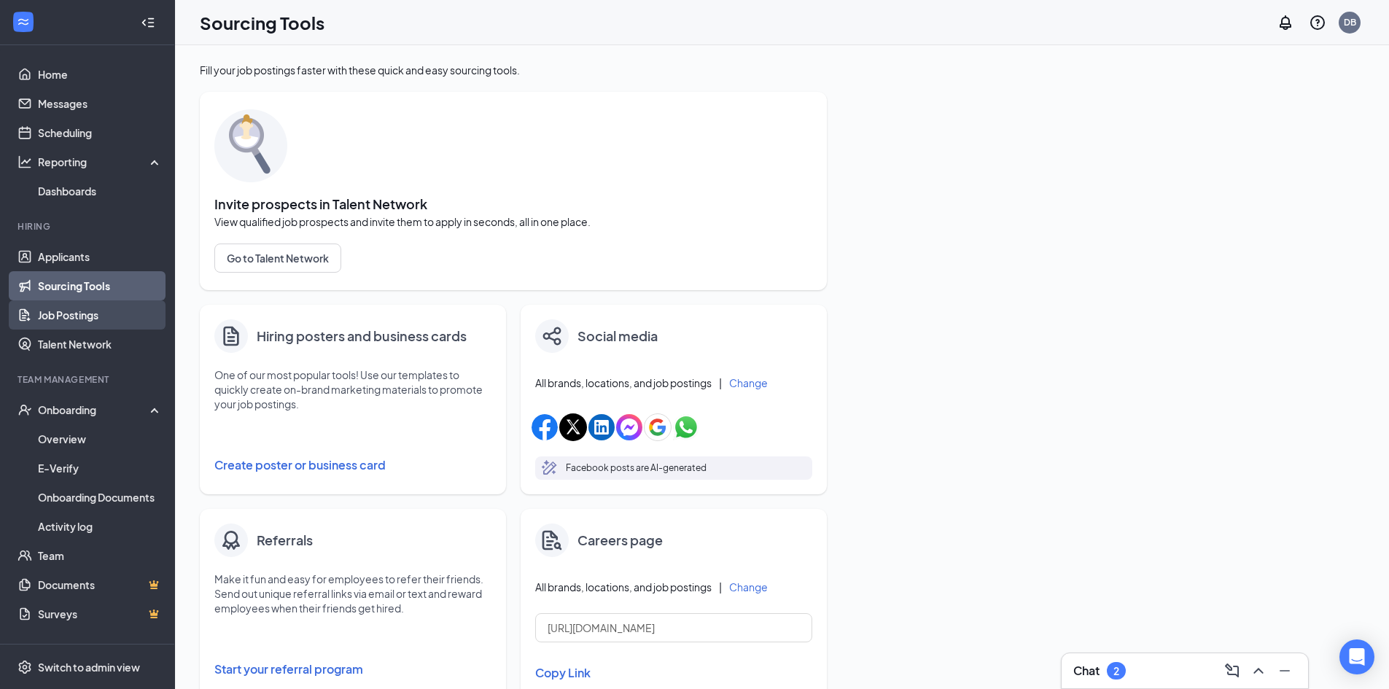
click at [68, 310] on link "Job Postings" at bounding box center [100, 314] width 125 height 29
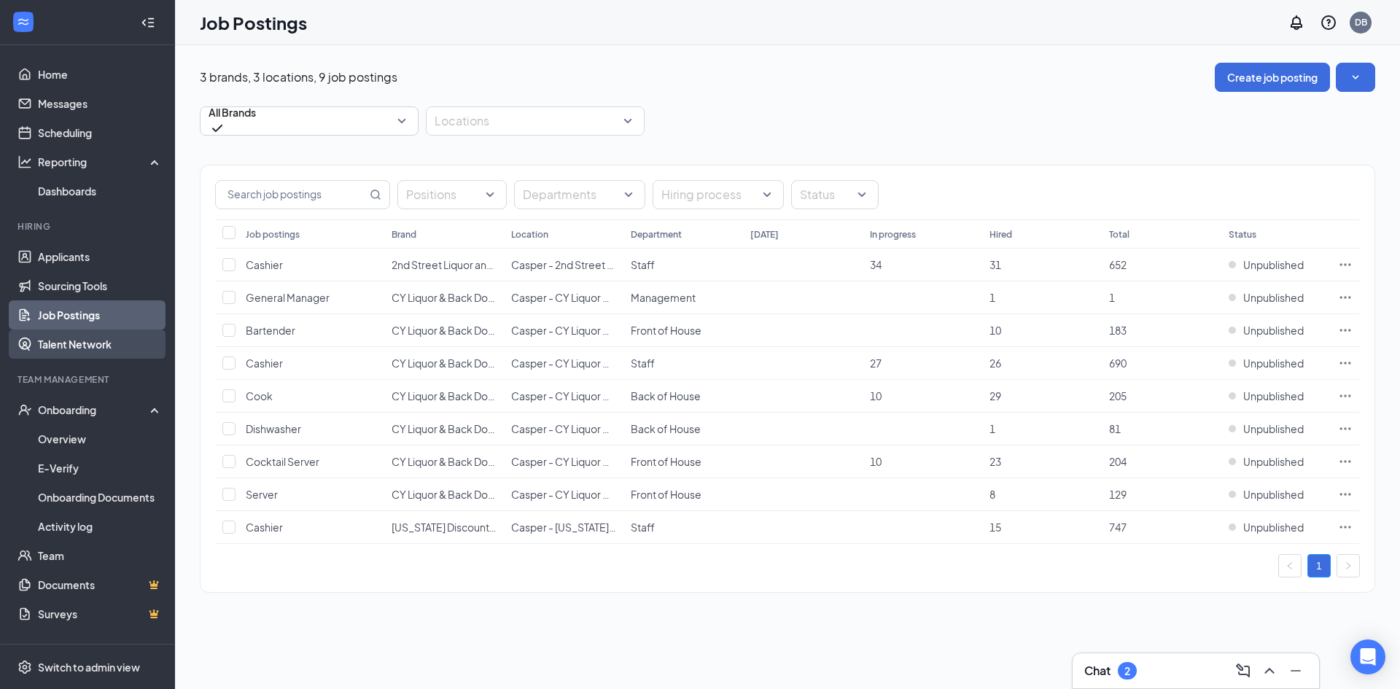
click at [68, 343] on link "Talent Network" at bounding box center [100, 344] width 125 height 29
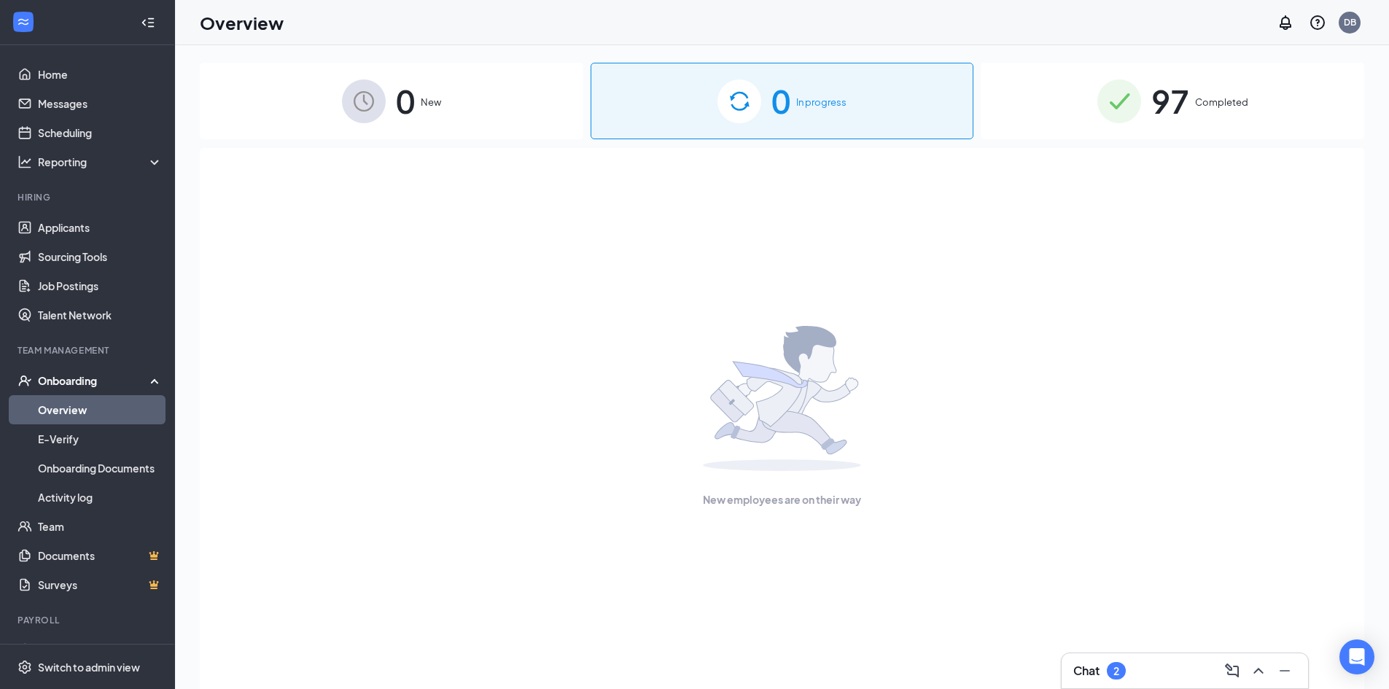
click at [419, 109] on div "0 New" at bounding box center [391, 101] width 383 height 77
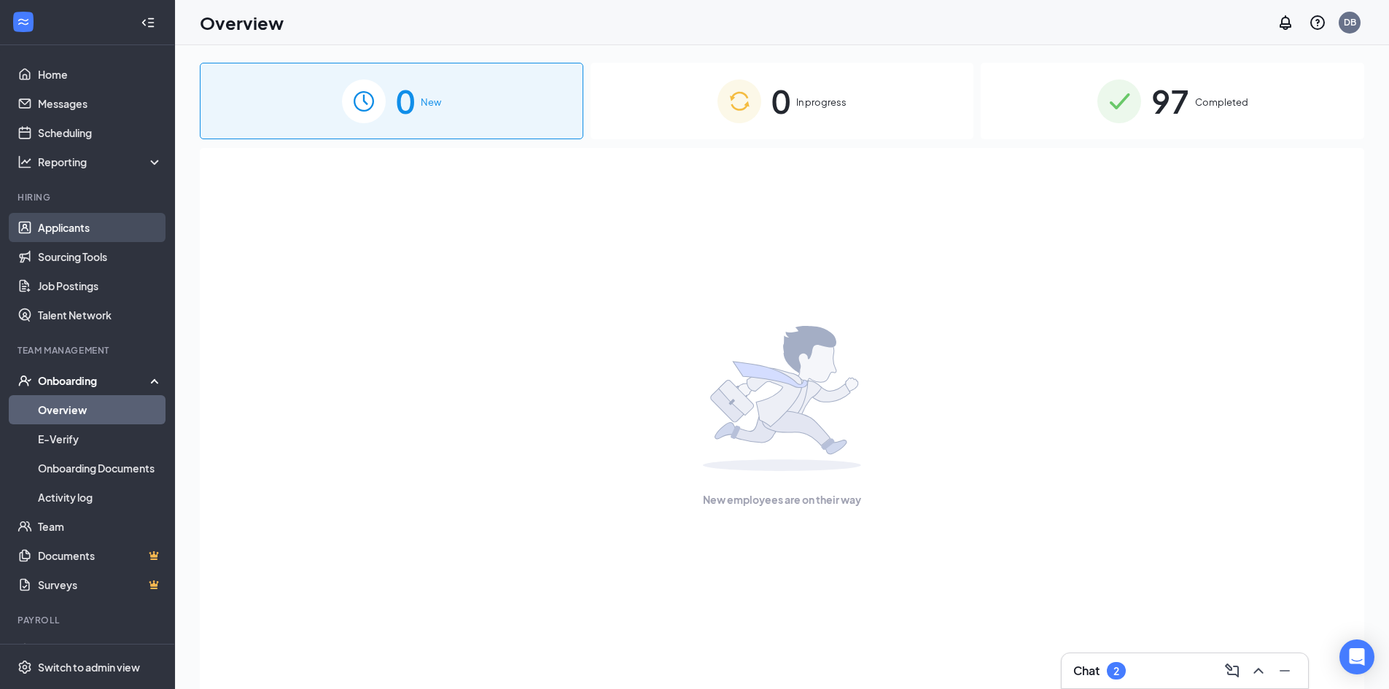
click at [52, 220] on link "Applicants" at bounding box center [100, 227] width 125 height 29
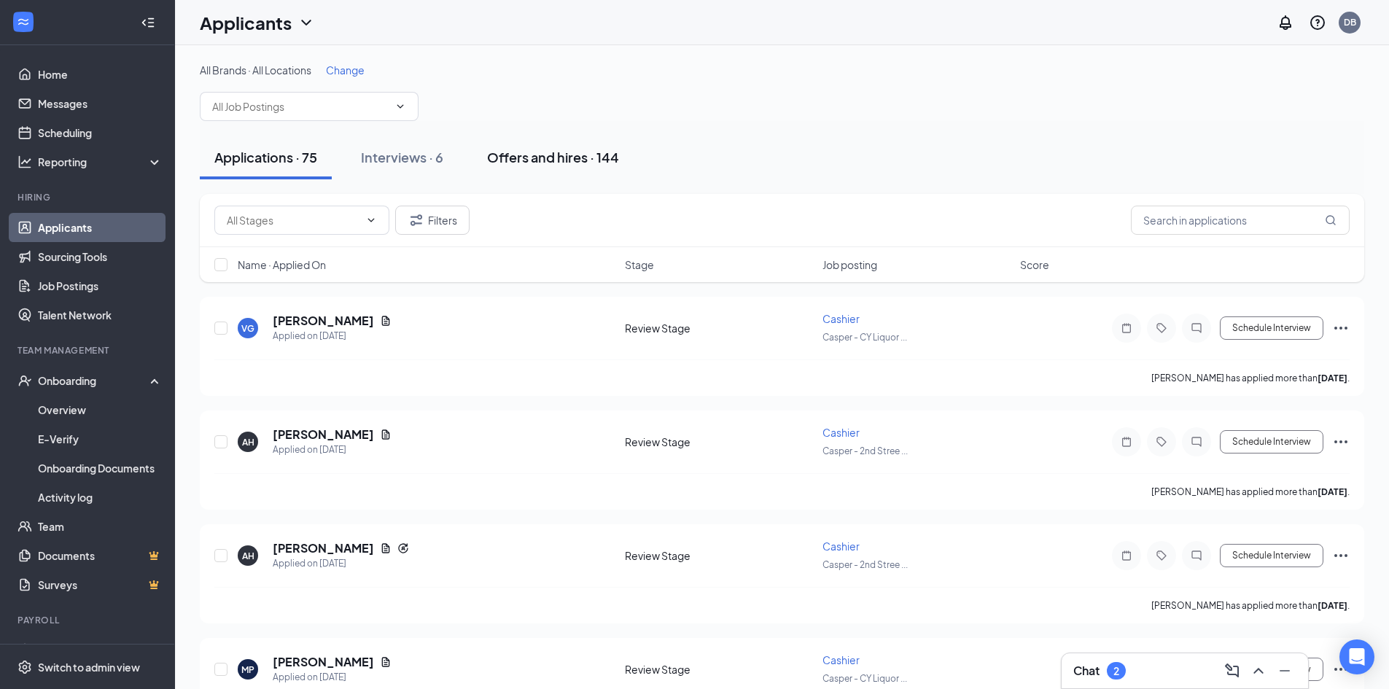
click at [507, 151] on div "Offers and hires · 144" at bounding box center [553, 157] width 132 height 18
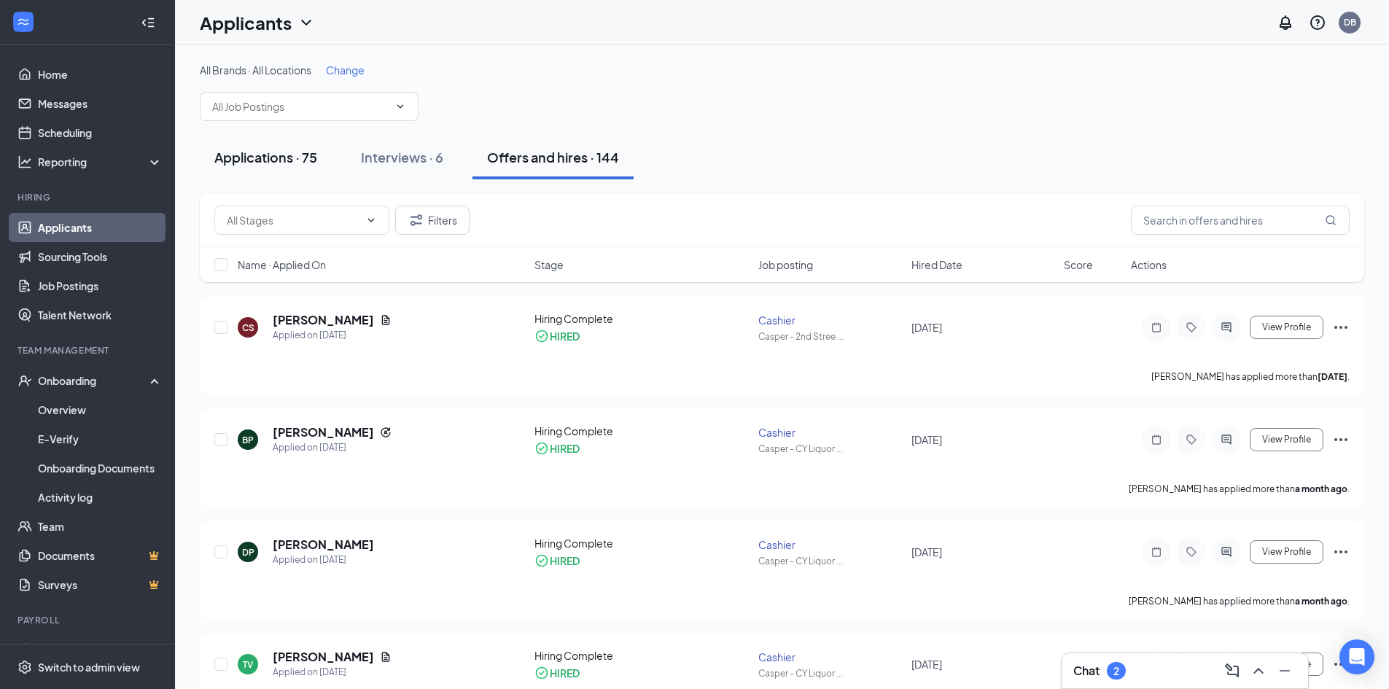
click at [273, 163] on div "Applications · 75" at bounding box center [265, 157] width 103 height 18
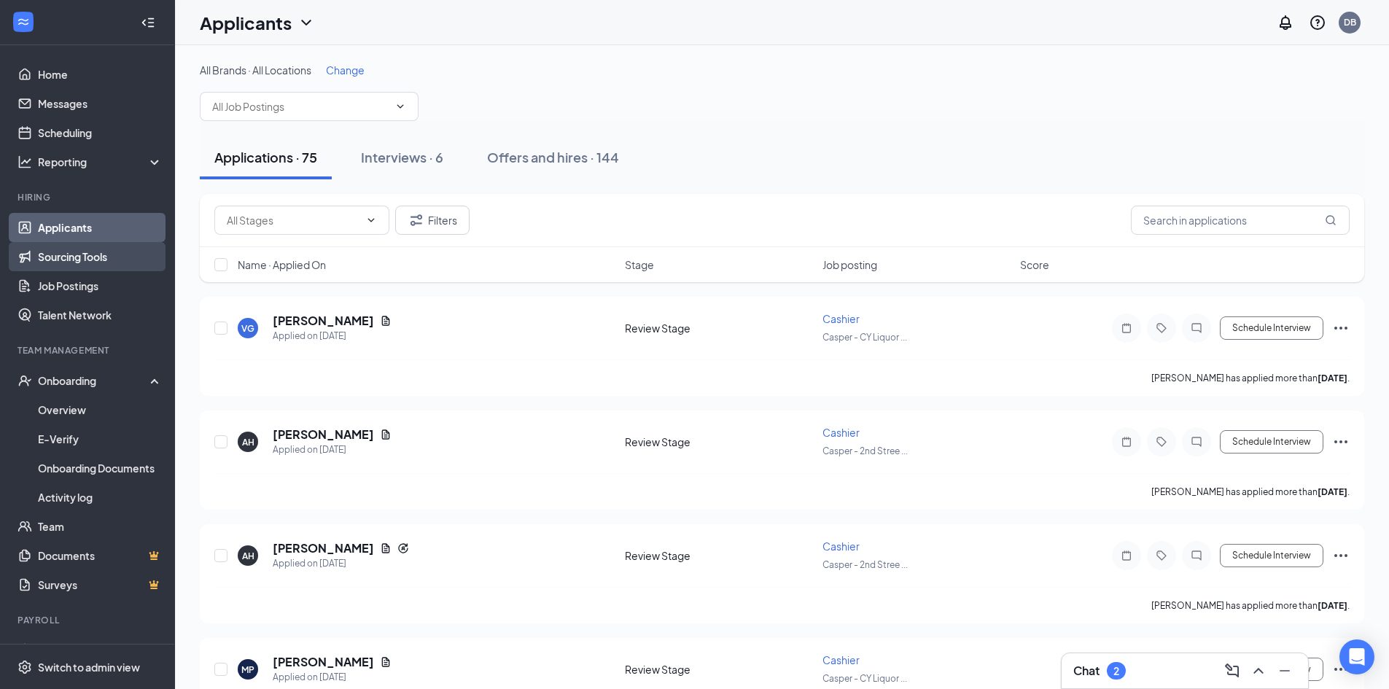
click at [82, 254] on link "Sourcing Tools" at bounding box center [100, 256] width 125 height 29
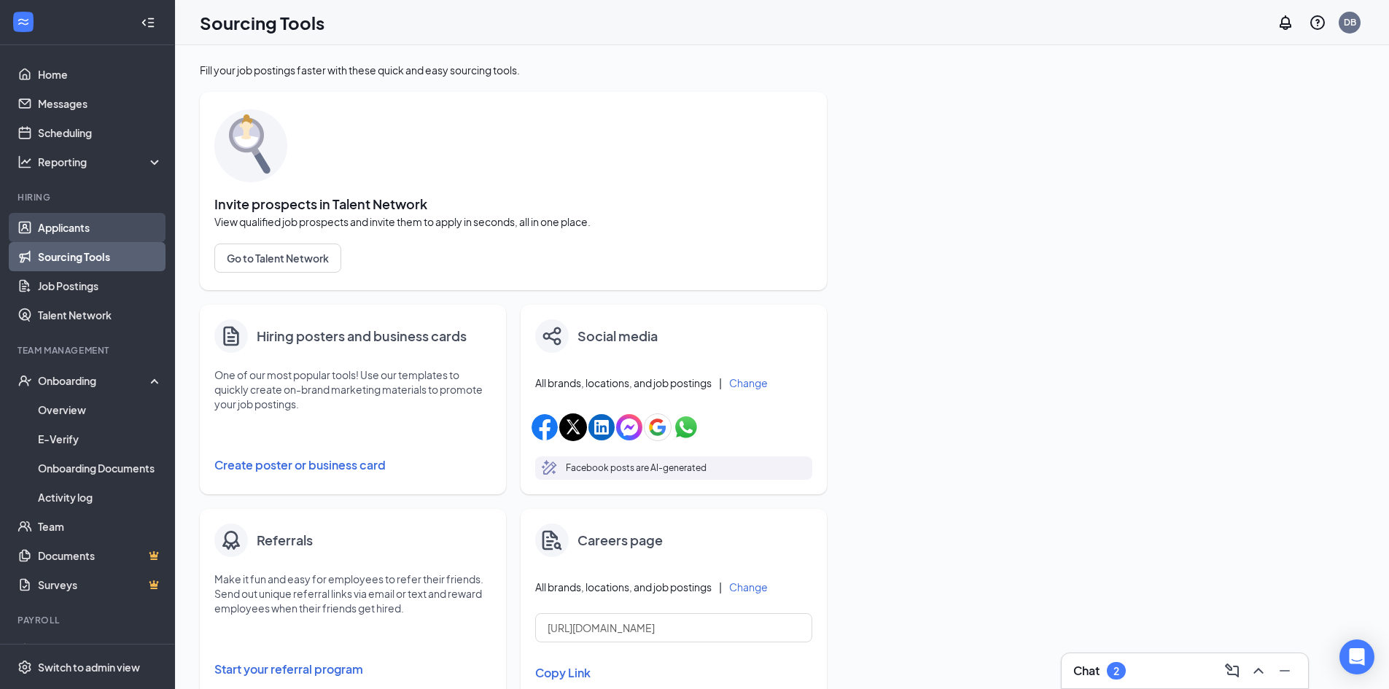
click at [75, 231] on link "Applicants" at bounding box center [100, 227] width 125 height 29
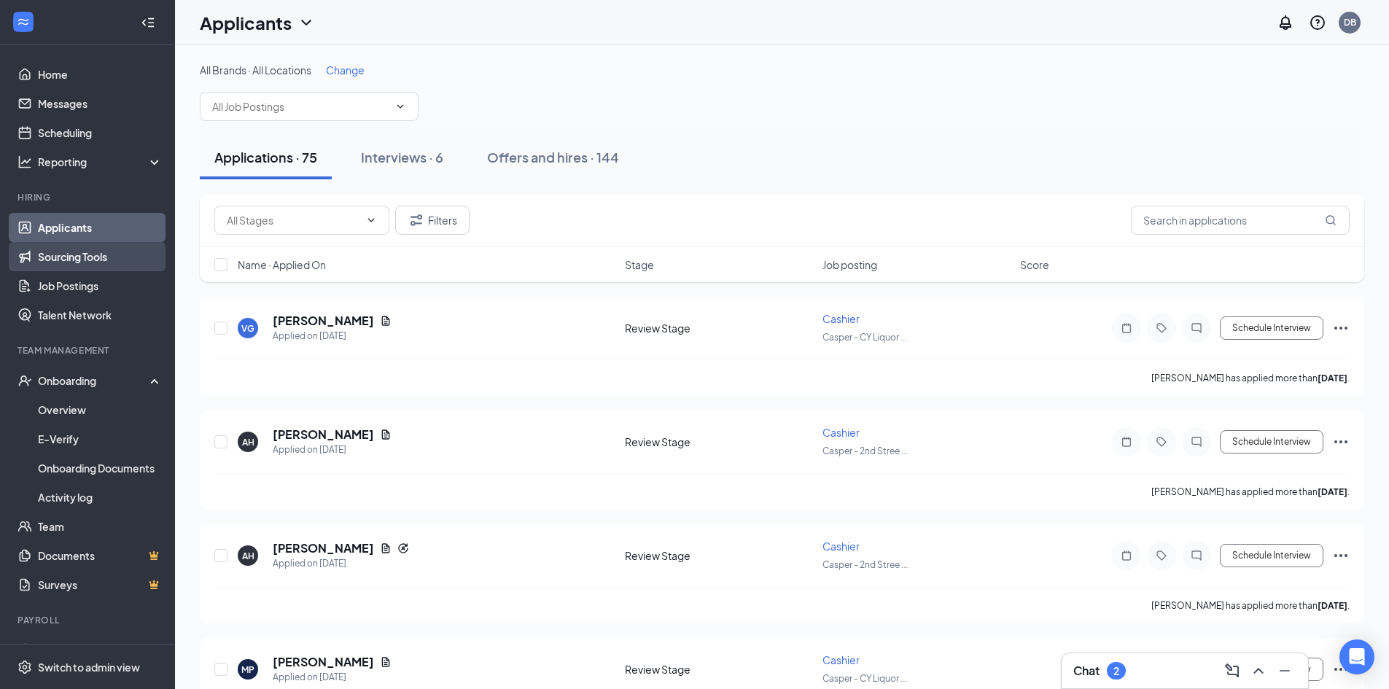
click at [75, 257] on link "Sourcing Tools" at bounding box center [100, 256] width 125 height 29
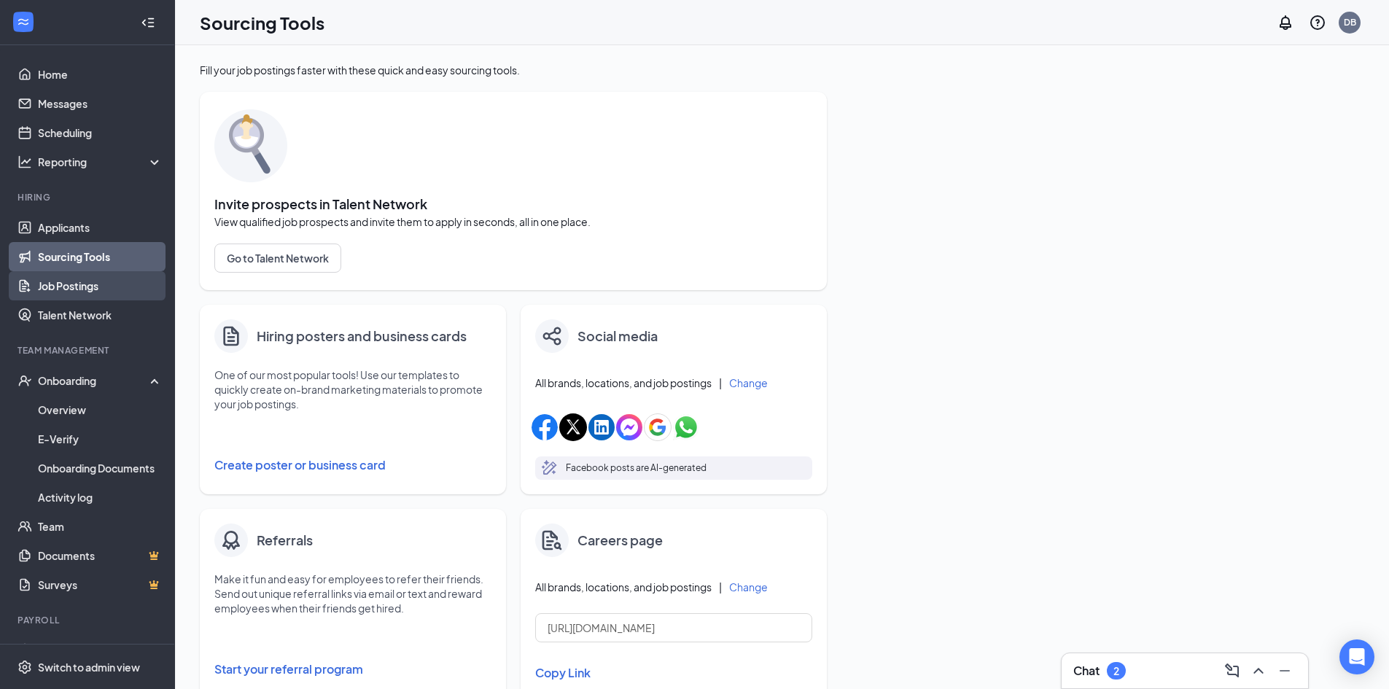
click at [74, 281] on link "Job Postings" at bounding box center [100, 285] width 125 height 29
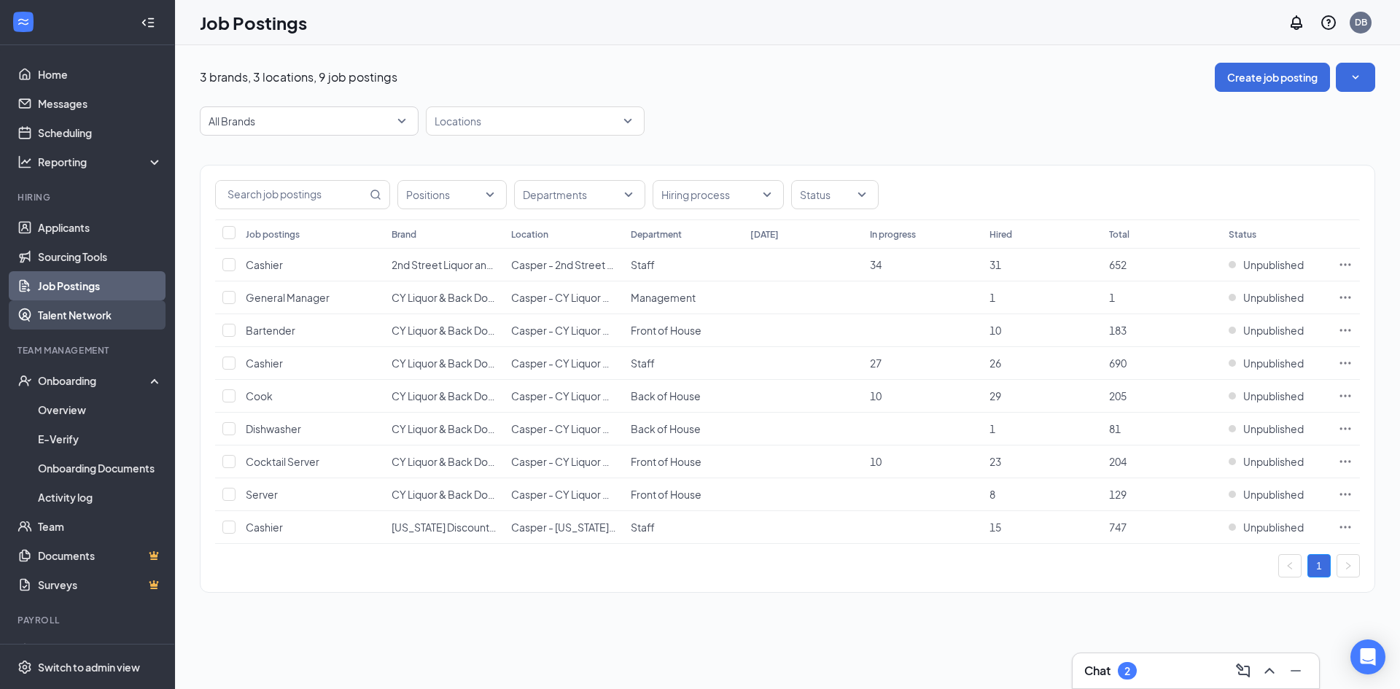
click at [73, 319] on link "Talent Network" at bounding box center [100, 314] width 125 height 29
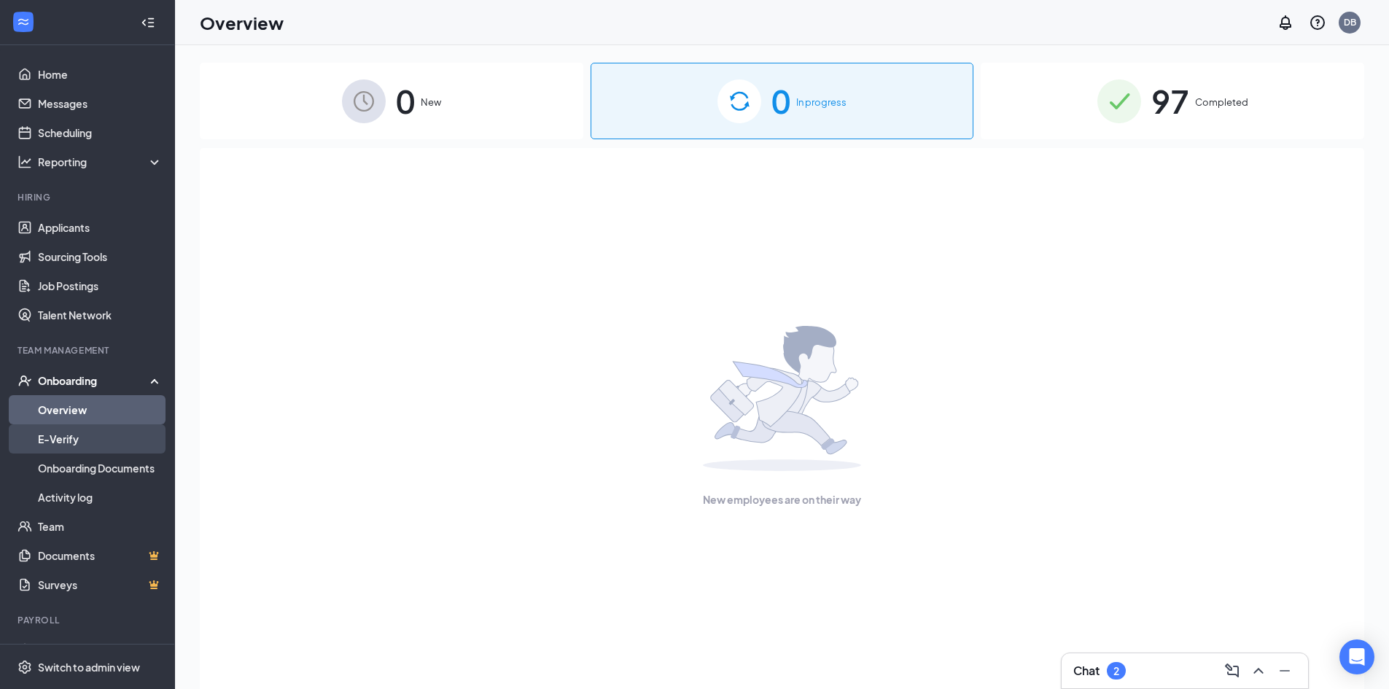
click at [60, 435] on link "E-Verify" at bounding box center [100, 438] width 125 height 29
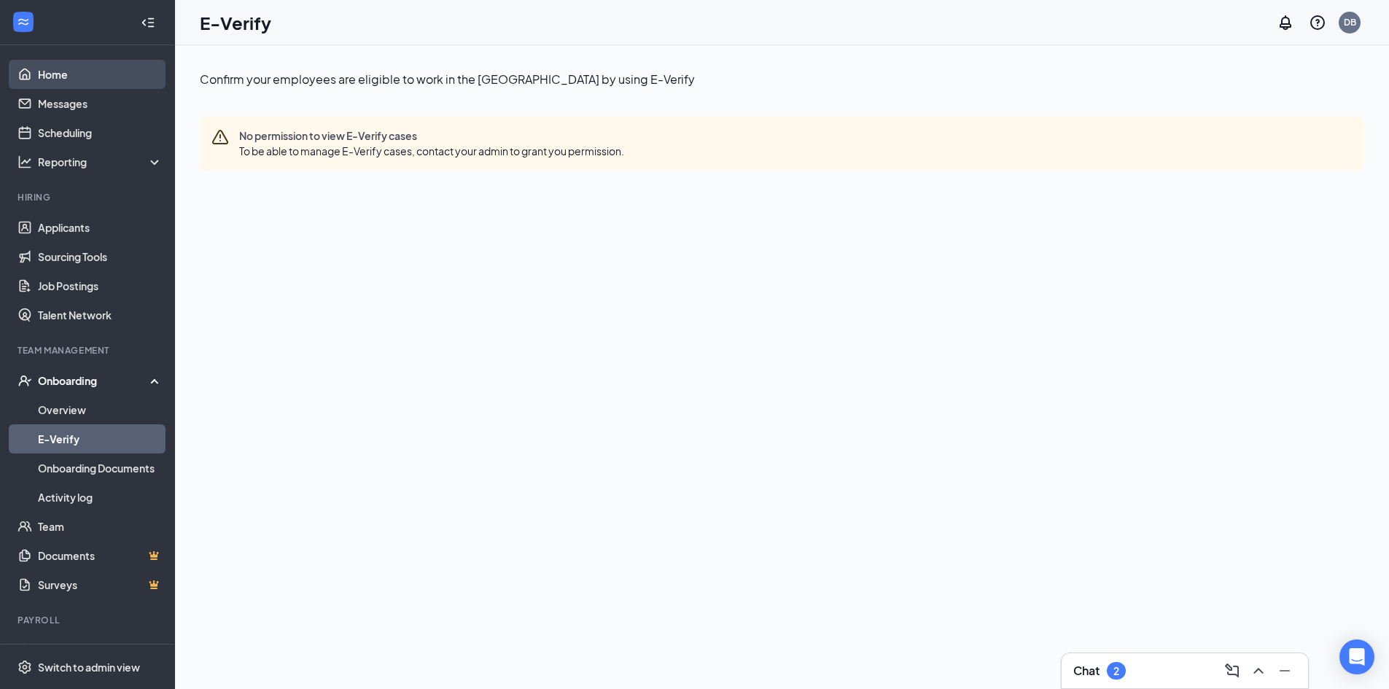
click at [62, 77] on link "Home" at bounding box center [100, 74] width 125 height 29
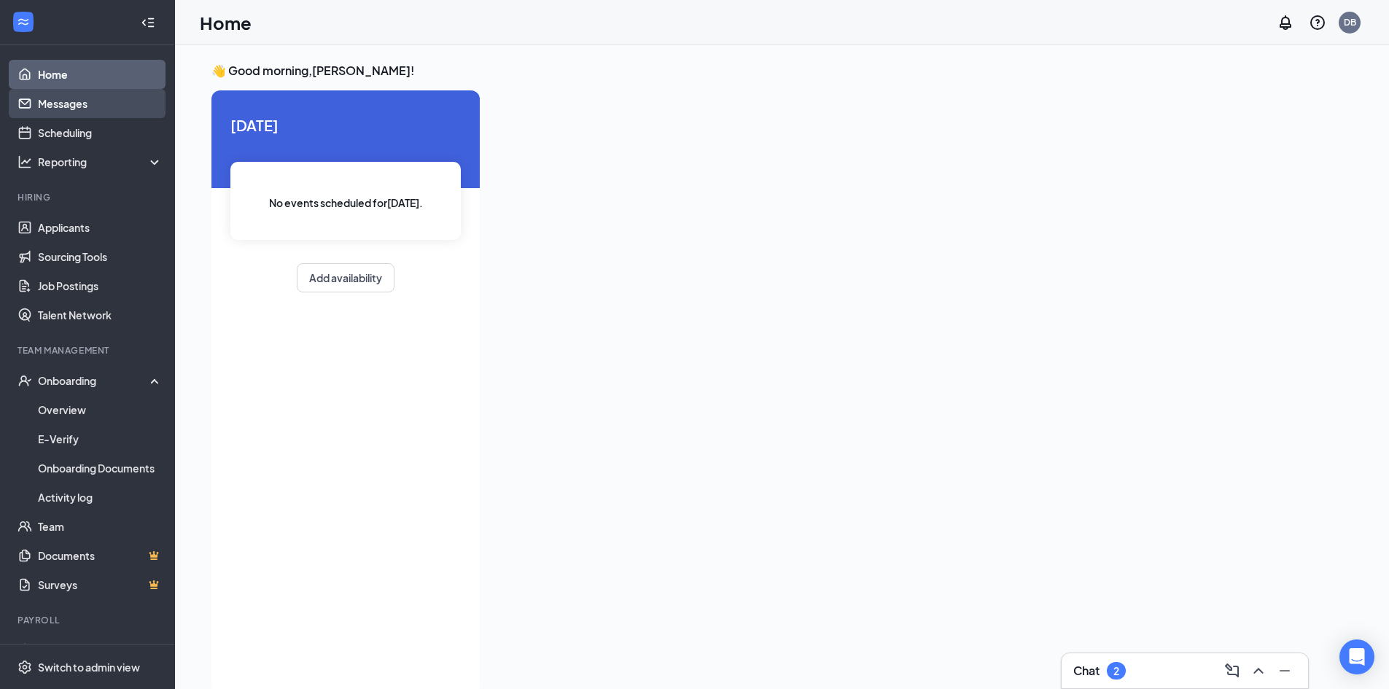
click at [51, 94] on link "Messages" at bounding box center [100, 103] width 125 height 29
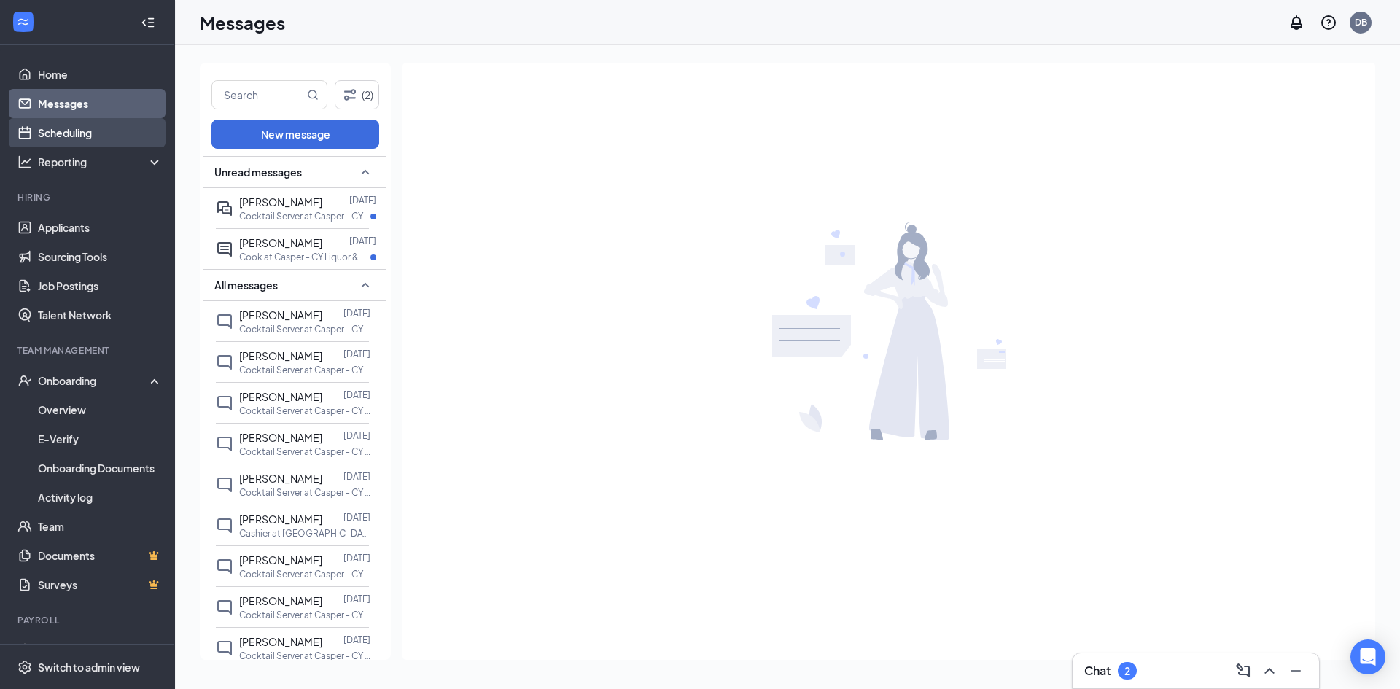
click at [51, 139] on link "Scheduling" at bounding box center [100, 132] width 125 height 29
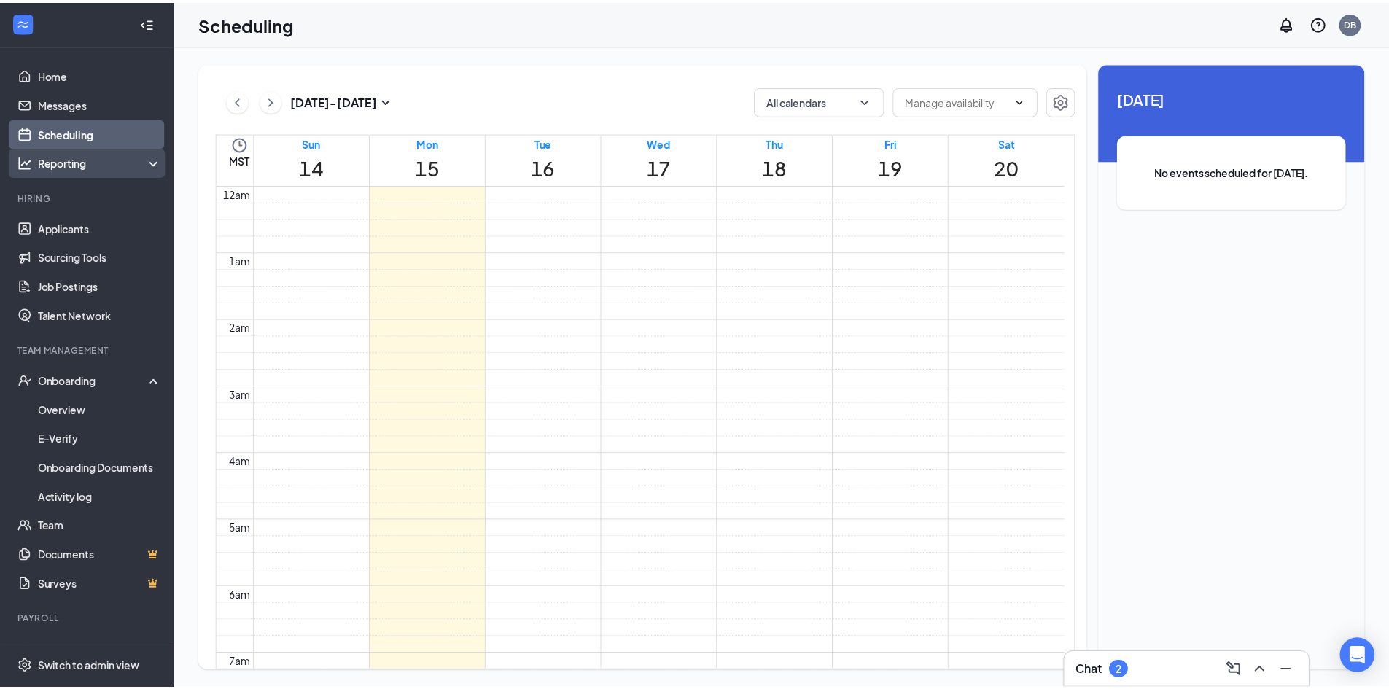
scroll to position [717, 0]
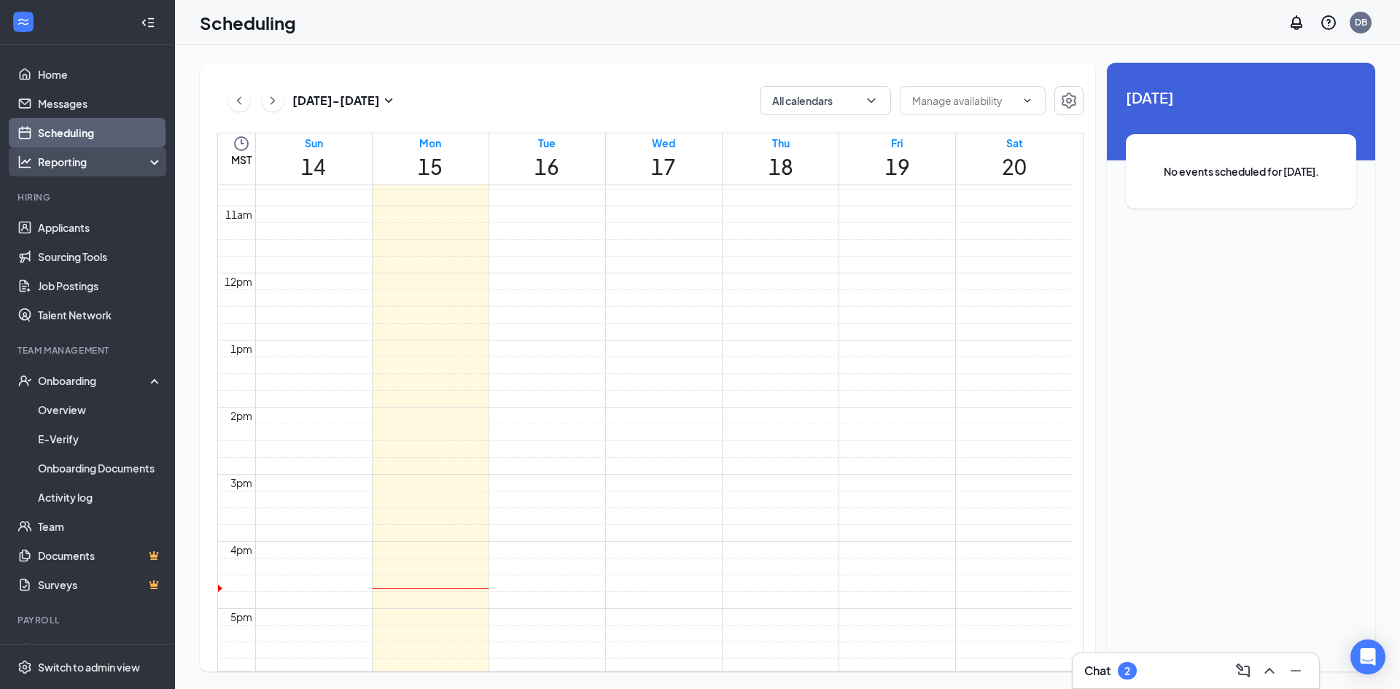
click at [51, 168] on div "Reporting" at bounding box center [100, 162] width 125 height 15
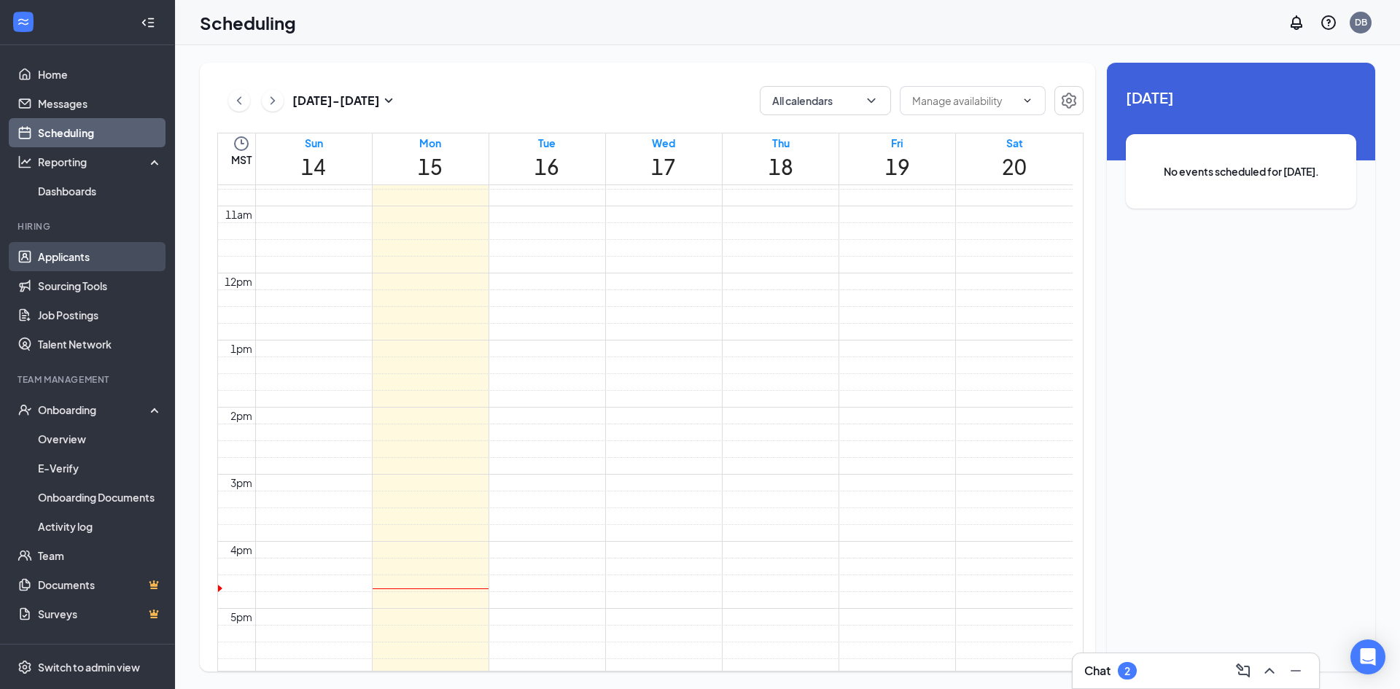
click at [38, 260] on link "Applicants" at bounding box center [100, 256] width 125 height 29
